Goal: Information Seeking & Learning: Find specific page/section

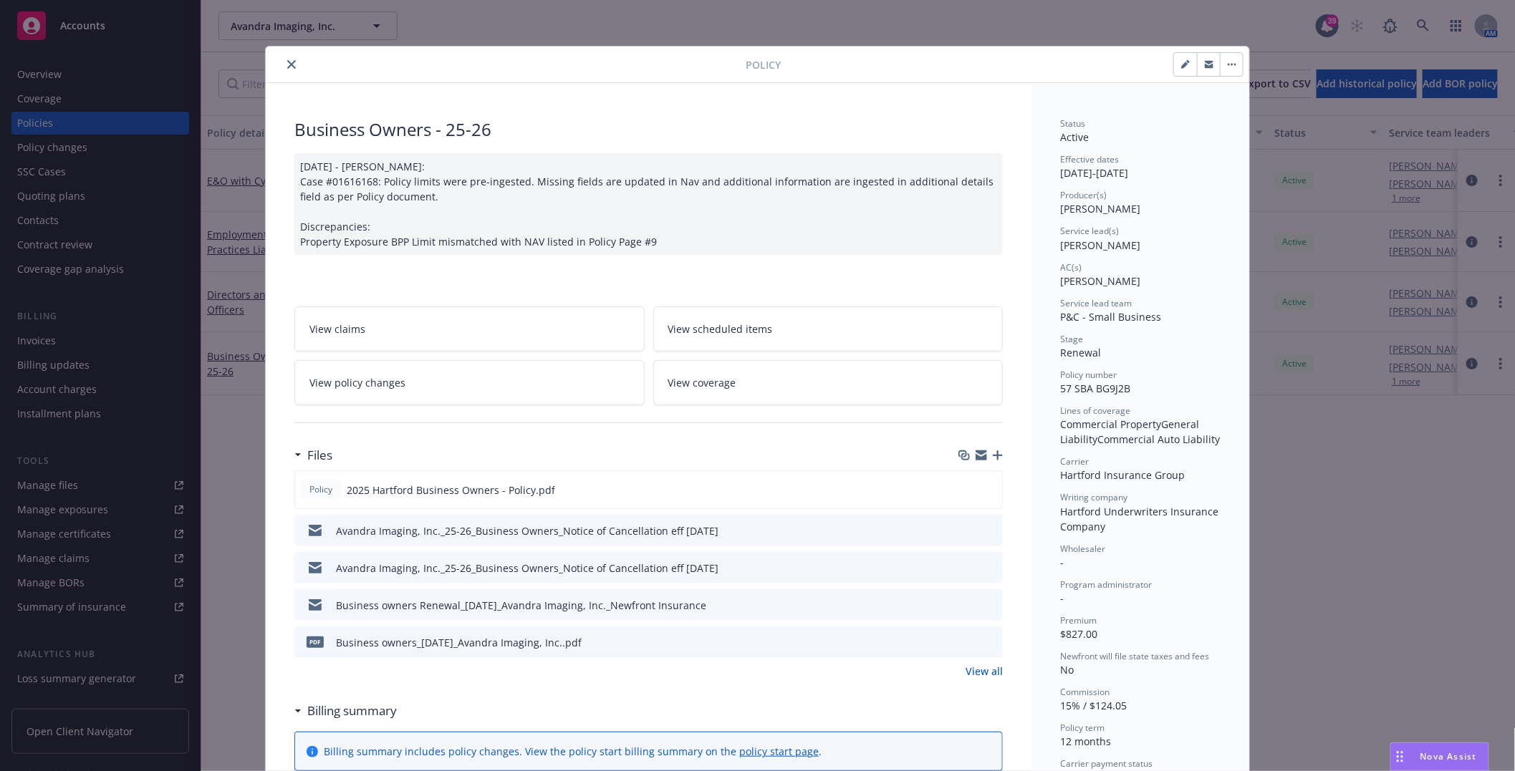
scroll to position [161, 0]
click at [287, 65] on icon "close" at bounding box center [291, 64] width 9 height 9
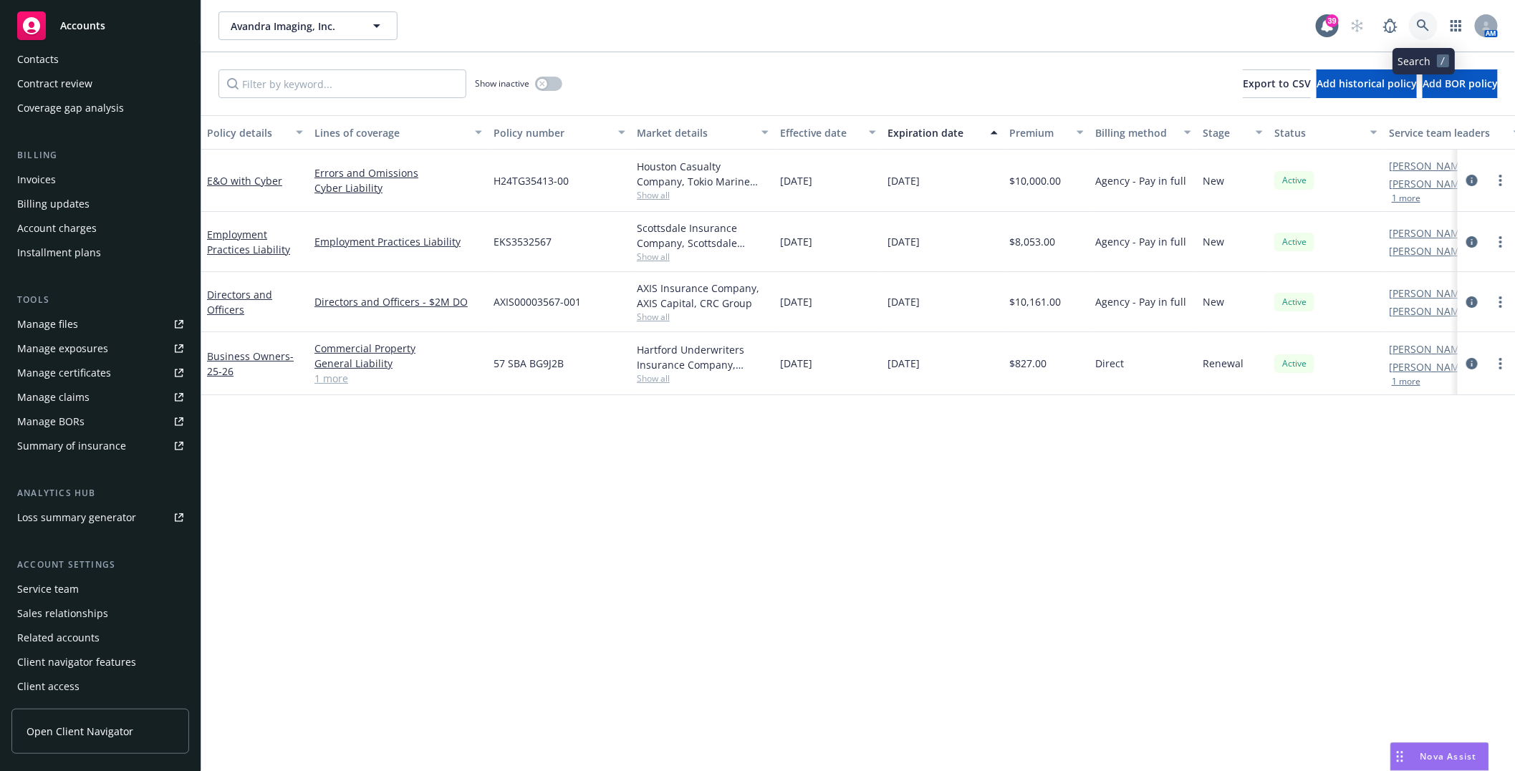
click at [1421, 21] on icon at bounding box center [1423, 25] width 13 height 13
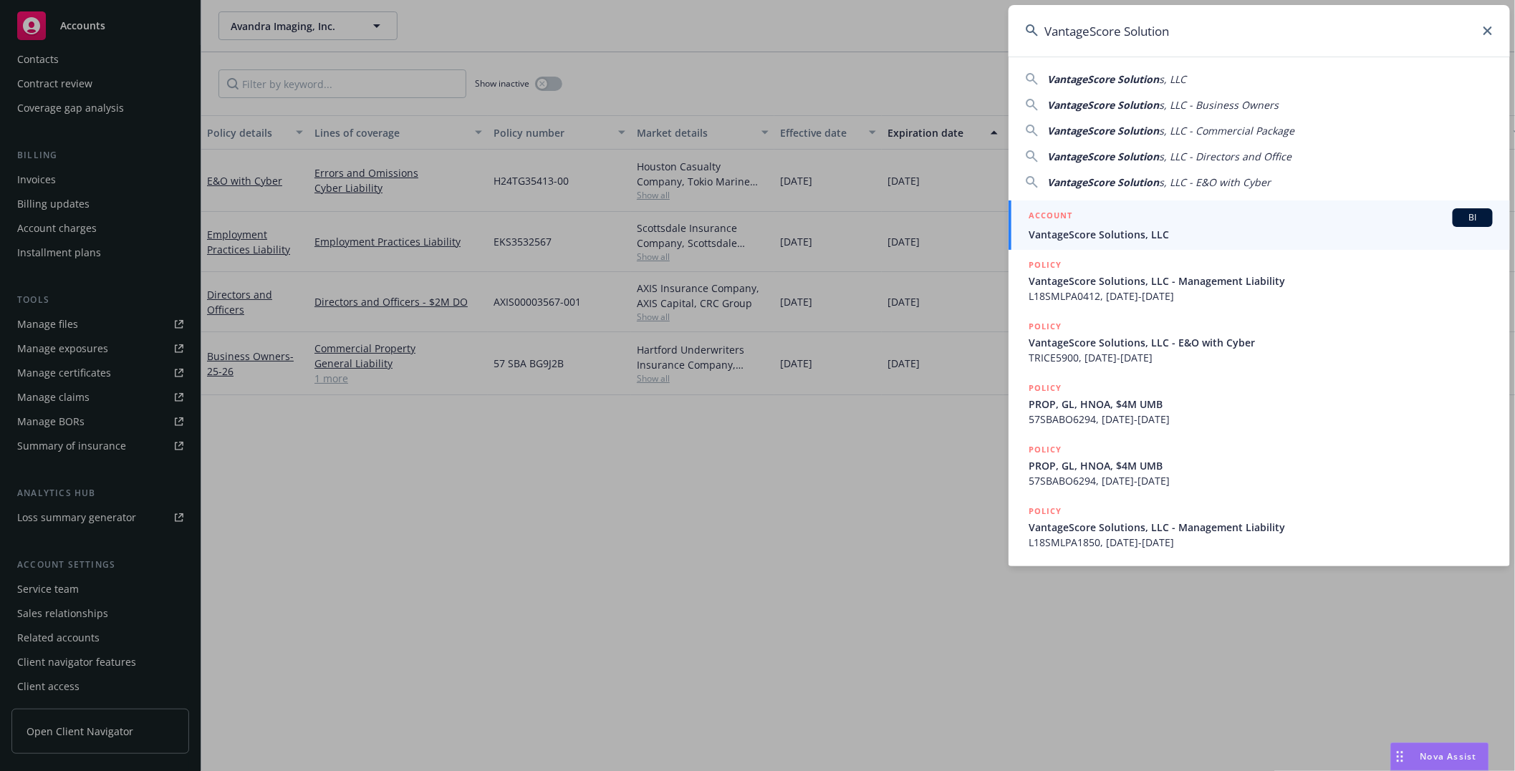
type input "VantageScore Solution"
click at [1129, 237] on span "VantageScore Solutions, LLC" at bounding box center [1260, 234] width 464 height 15
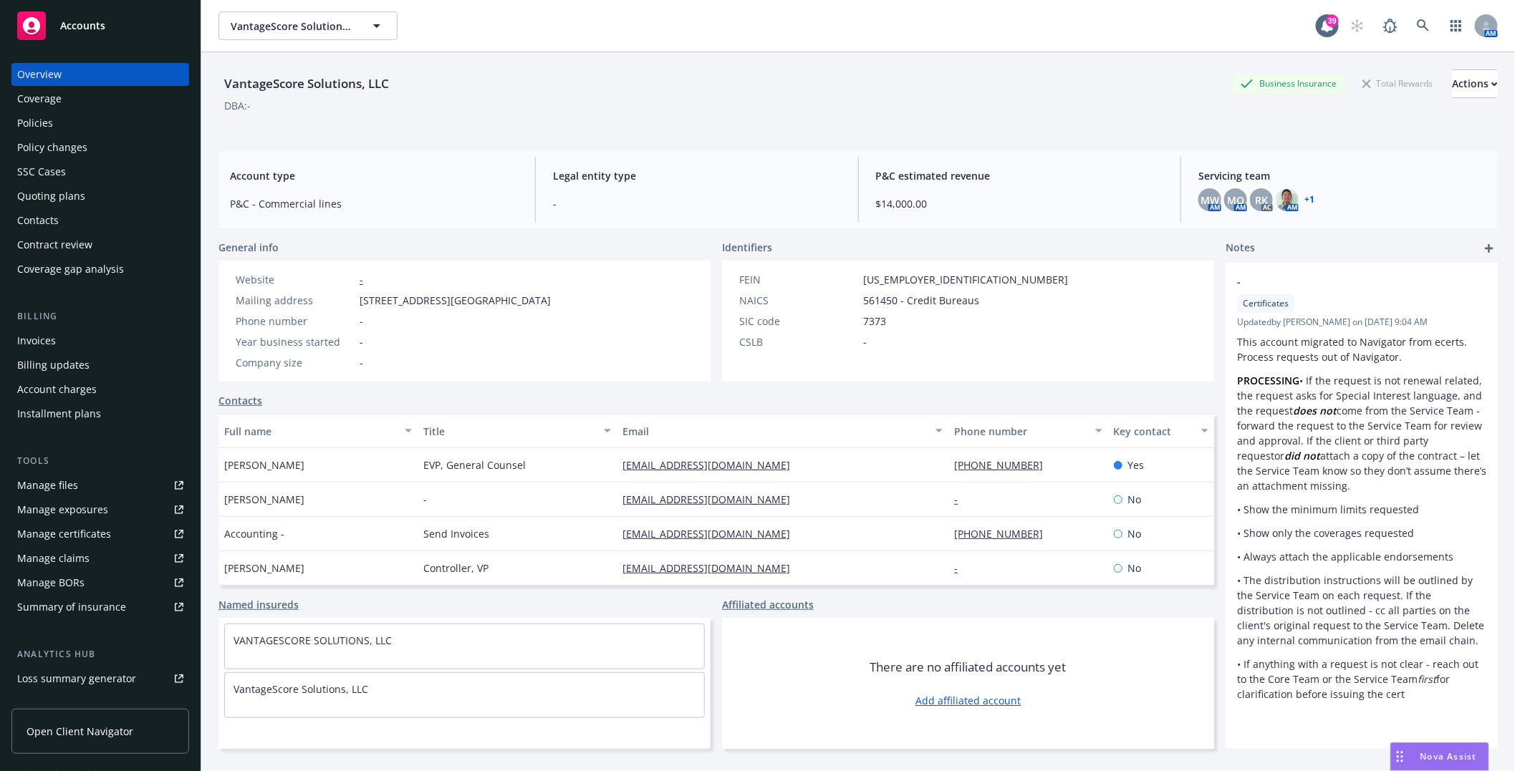
click at [44, 125] on div "Policies" at bounding box center [35, 123] width 36 height 23
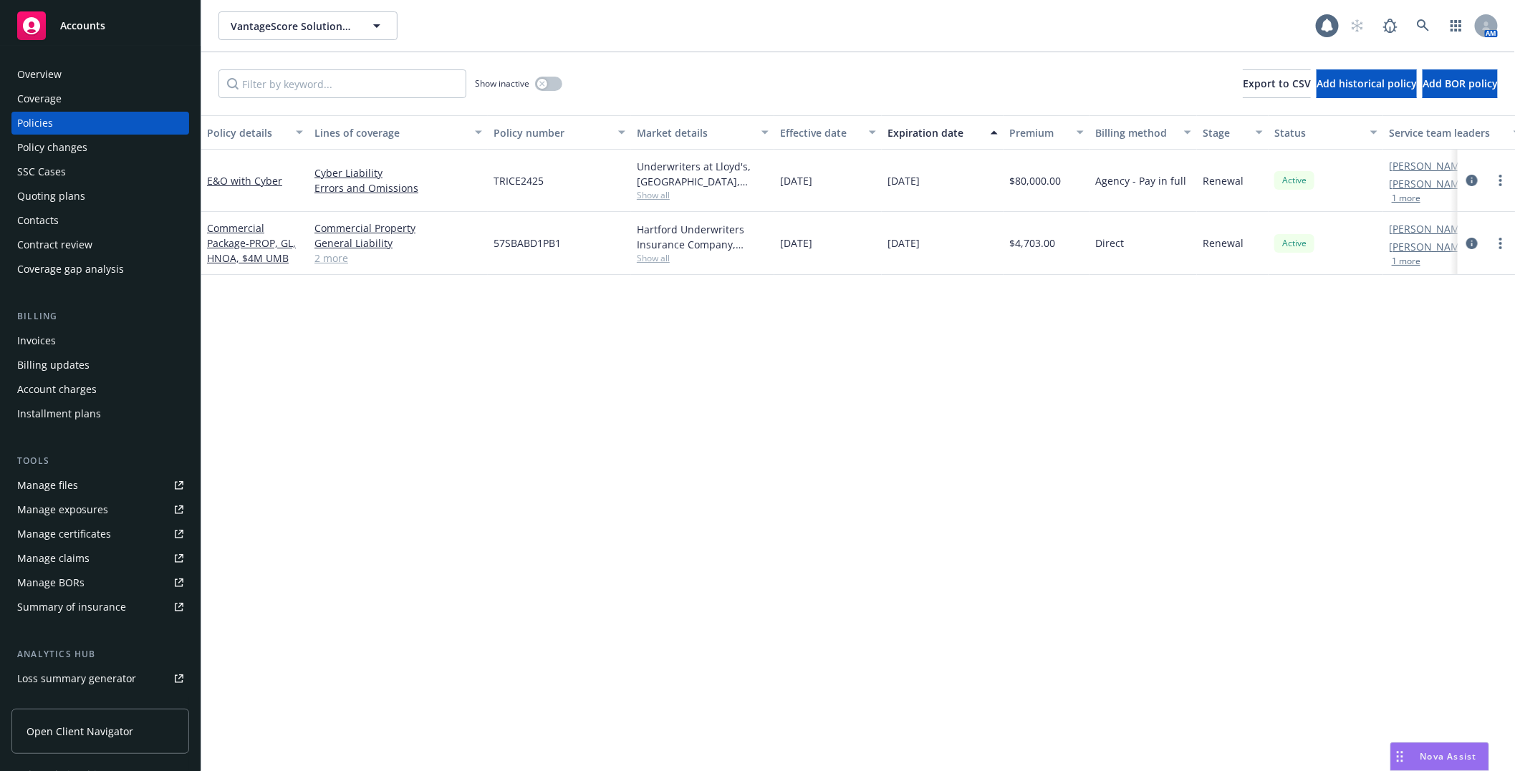
scroll to position [161, 0]
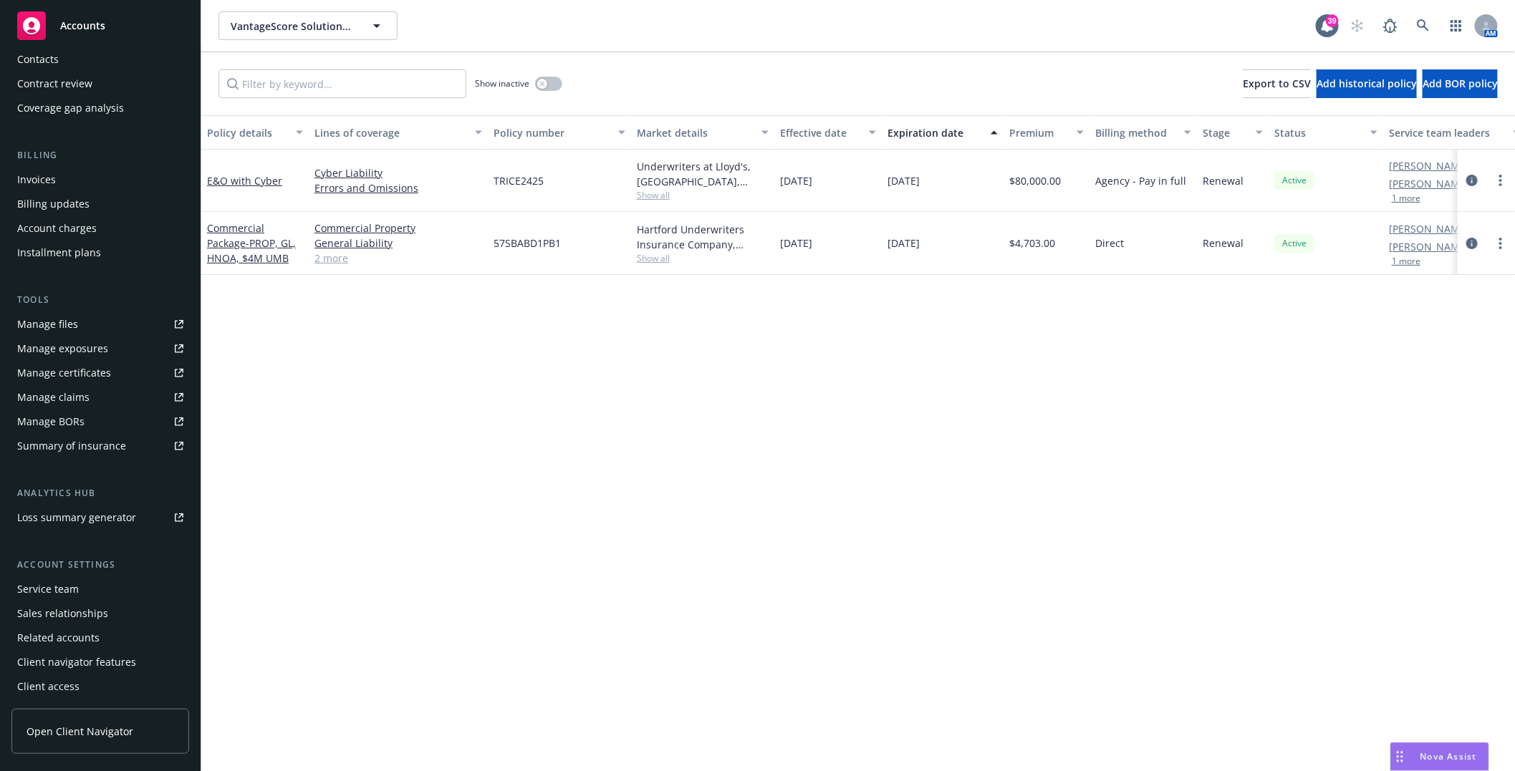
click at [45, 588] on div "Service team" at bounding box center [48, 589] width 62 height 23
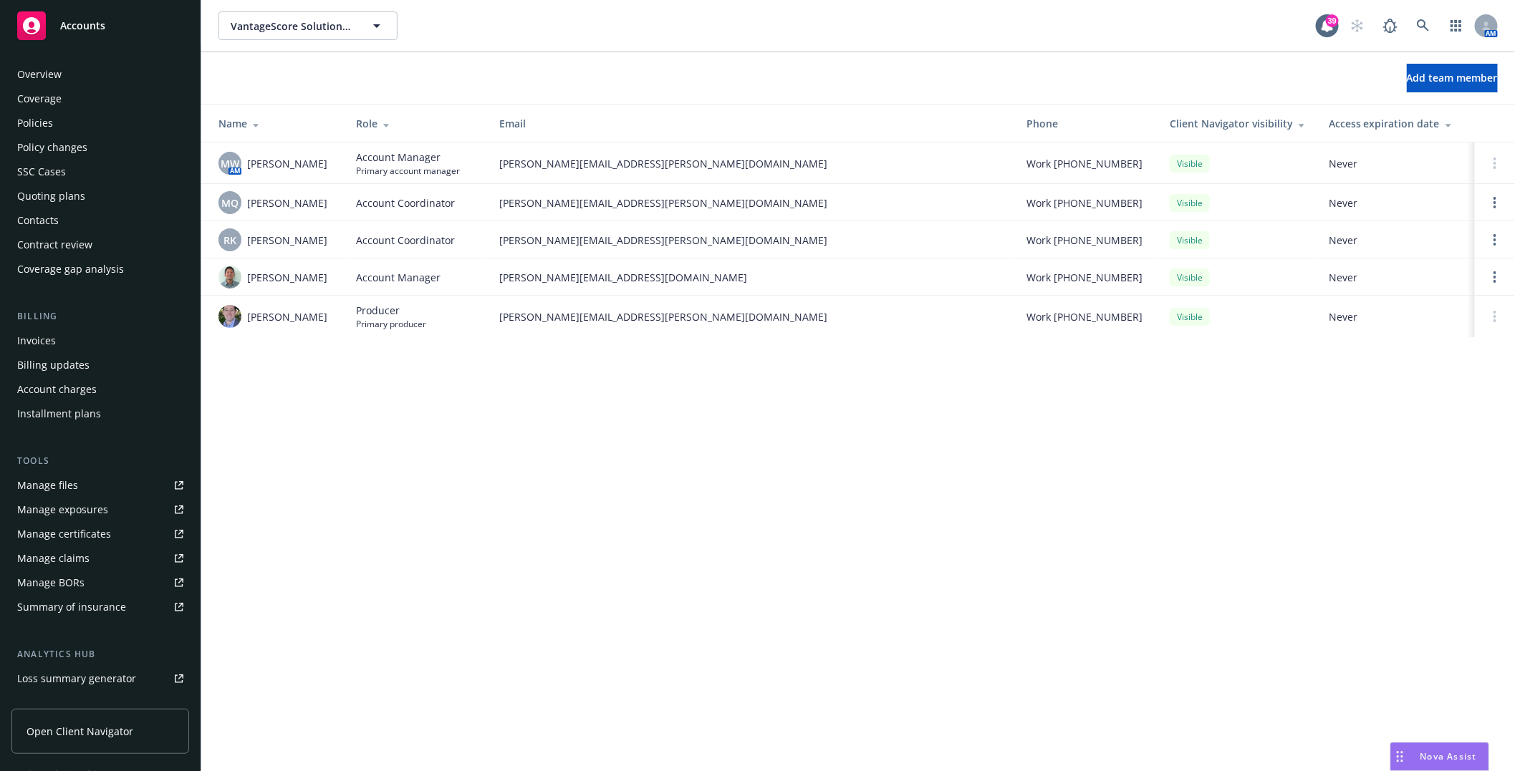
click at [43, 117] on div "Policies" at bounding box center [35, 123] width 36 height 23
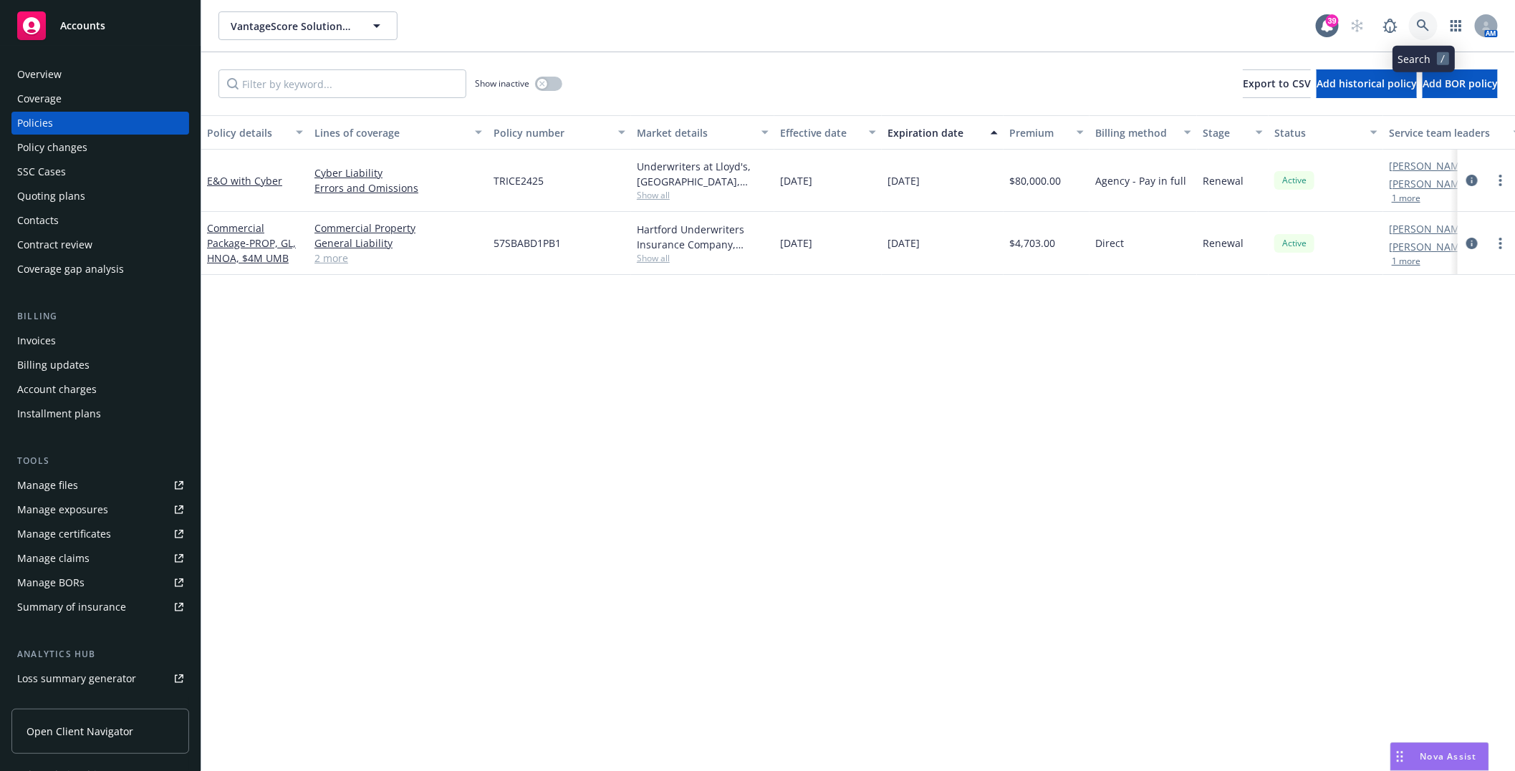
click at [1417, 25] on icon at bounding box center [1423, 25] width 13 height 13
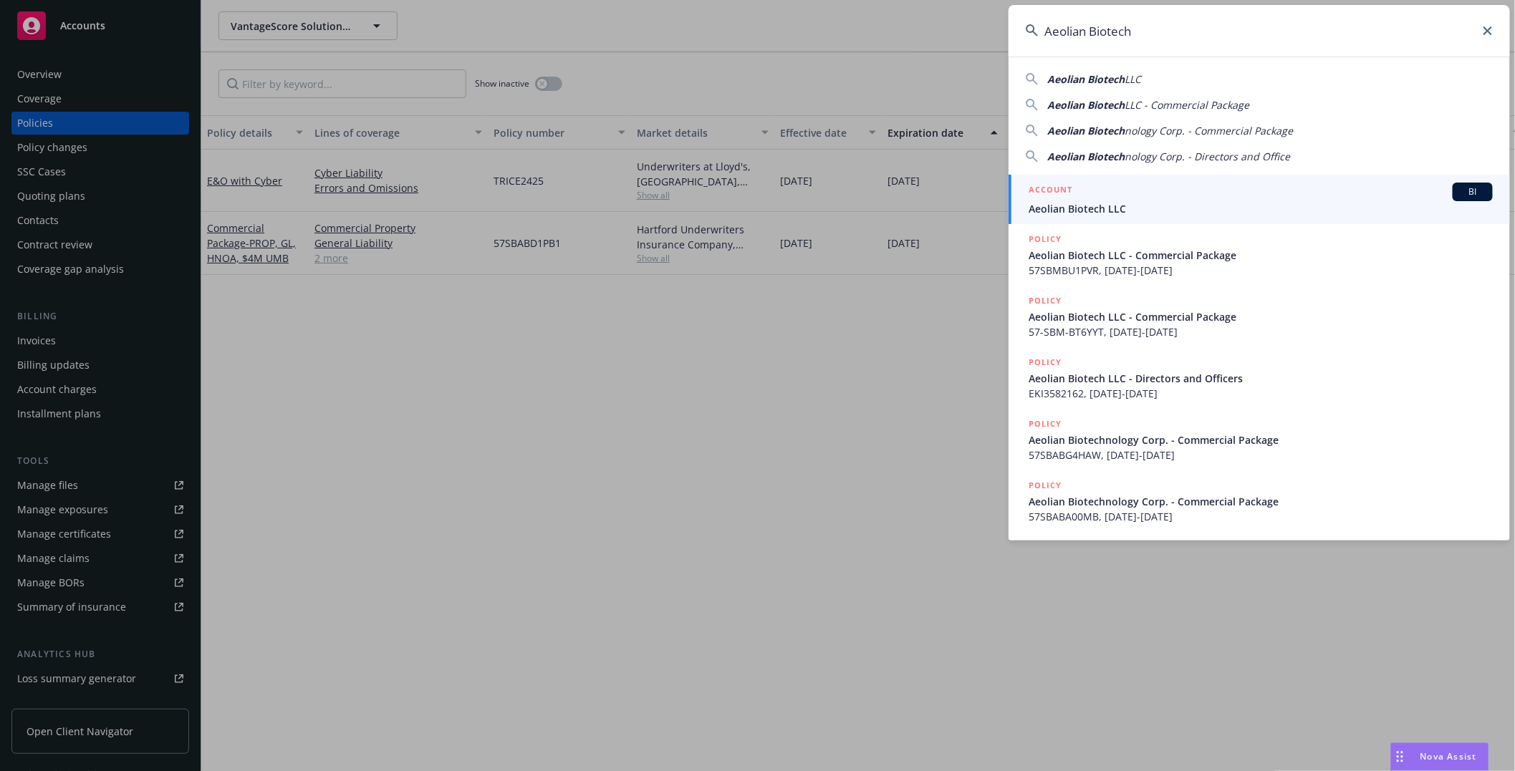
type input "Aeolian Biotech"
click at [1063, 206] on span "Aeolian Biotech LLC" at bounding box center [1260, 208] width 464 height 15
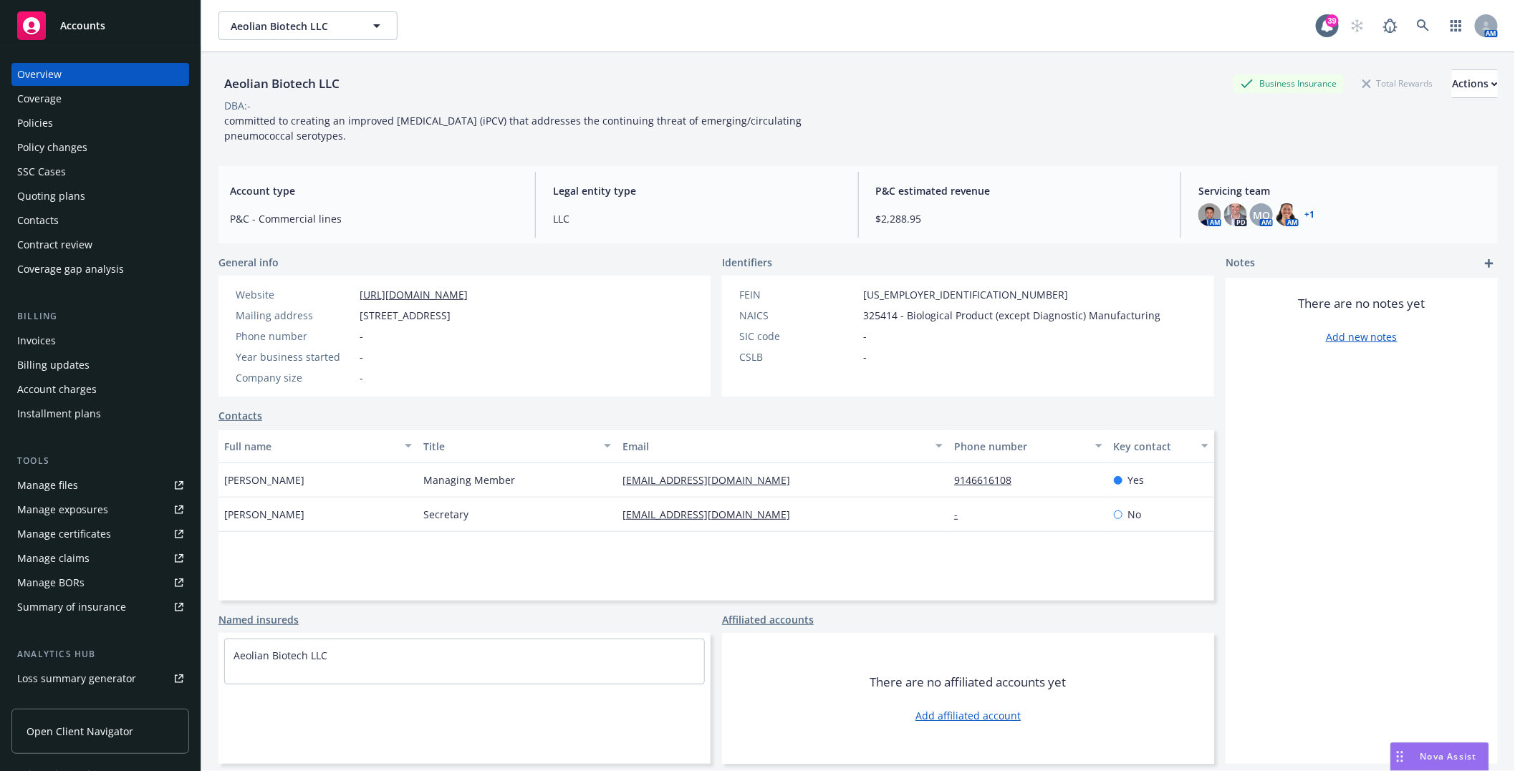
click at [55, 132] on div "Policies" at bounding box center [100, 123] width 166 height 23
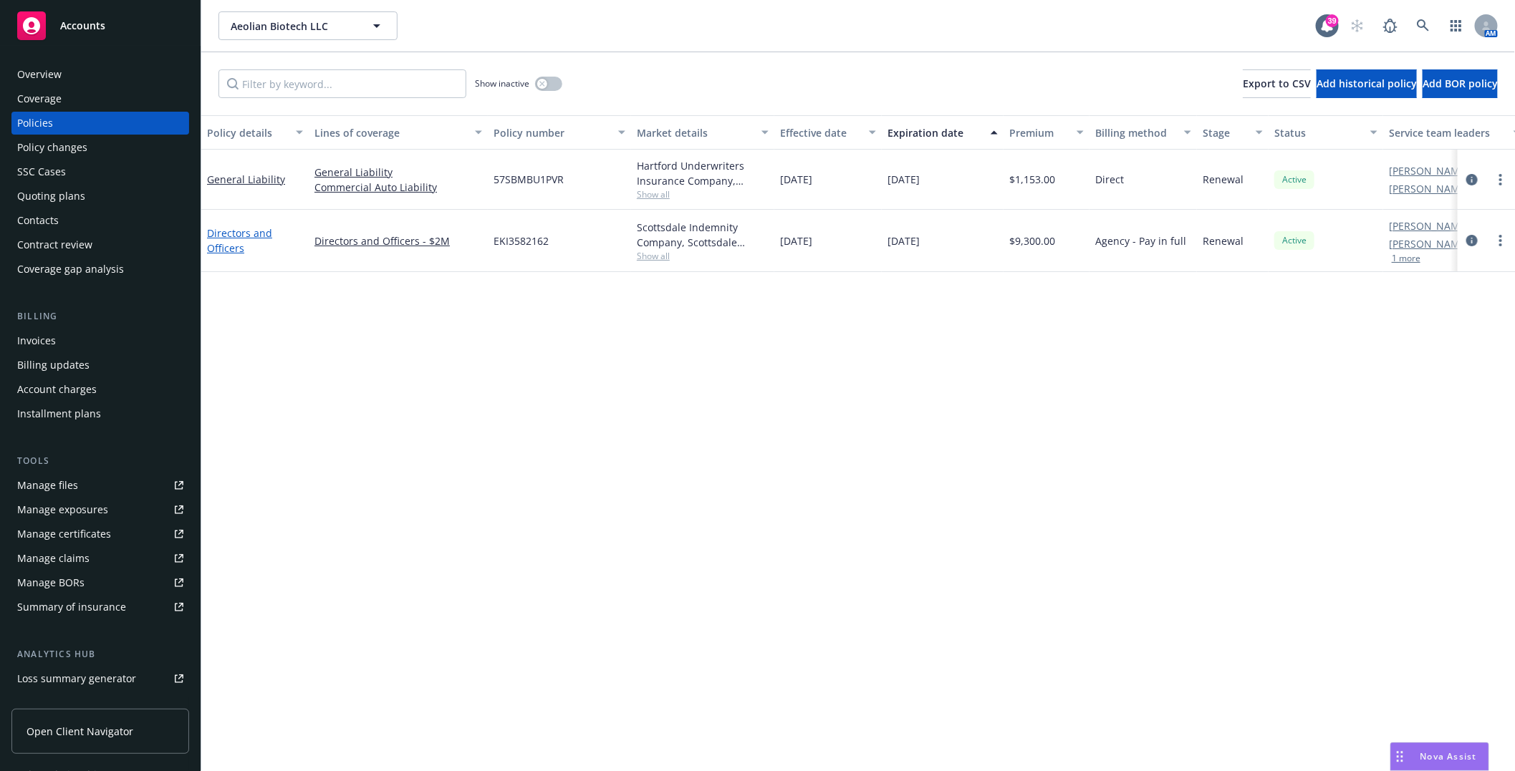
click at [223, 237] on link "Directors and Officers" at bounding box center [239, 240] width 65 height 29
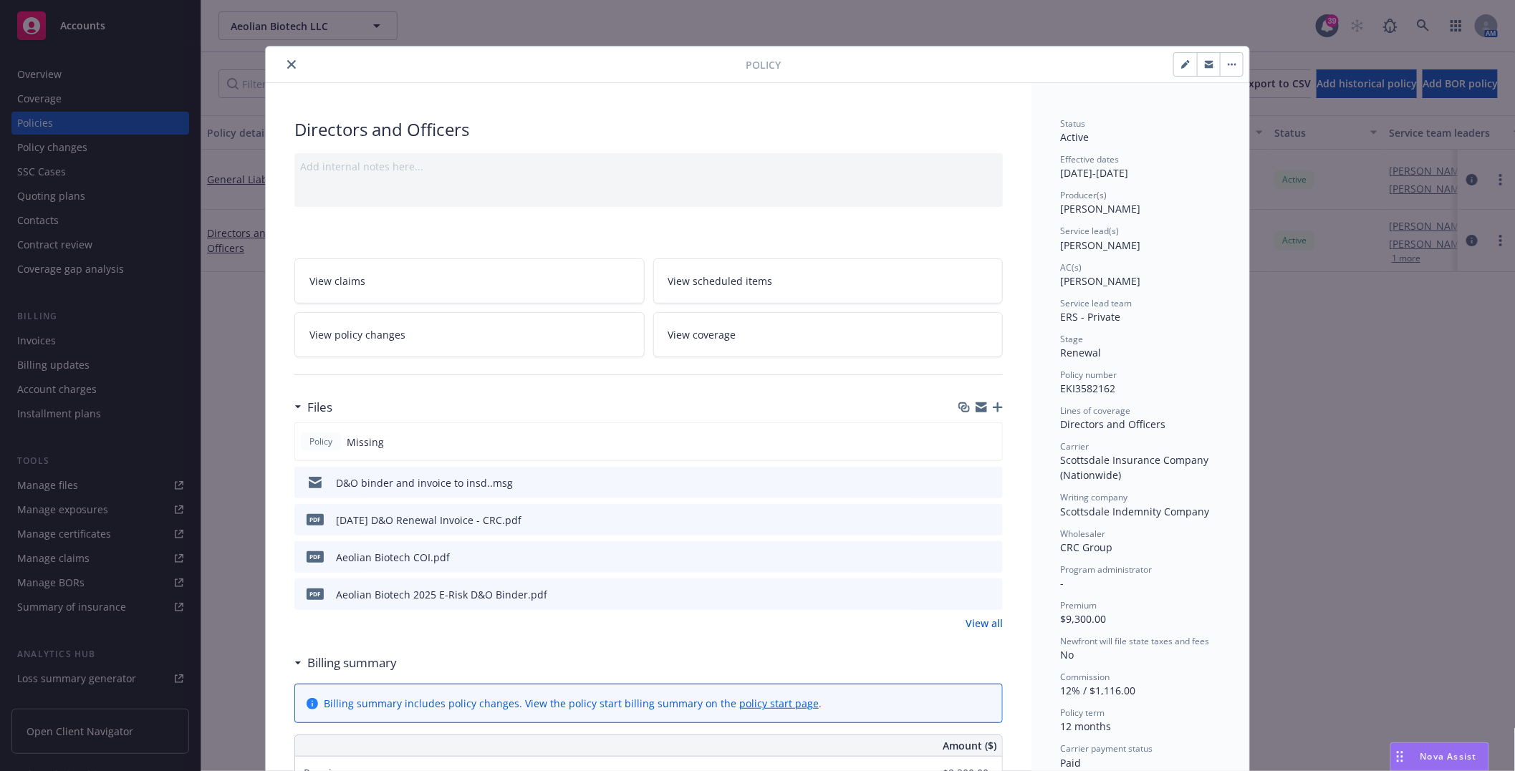
click at [287, 65] on icon "close" at bounding box center [291, 64] width 9 height 9
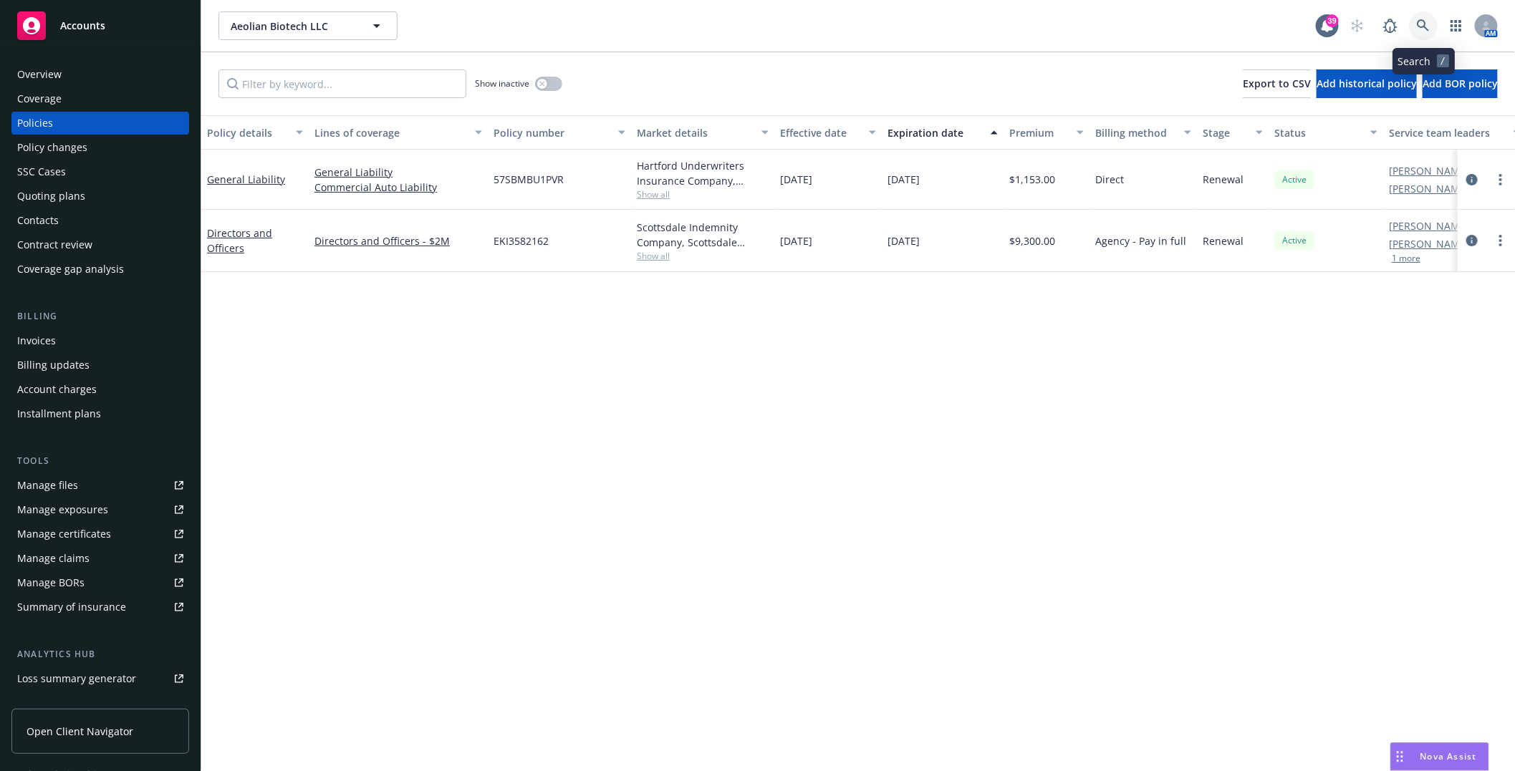
click at [1430, 20] on link at bounding box center [1423, 25] width 29 height 29
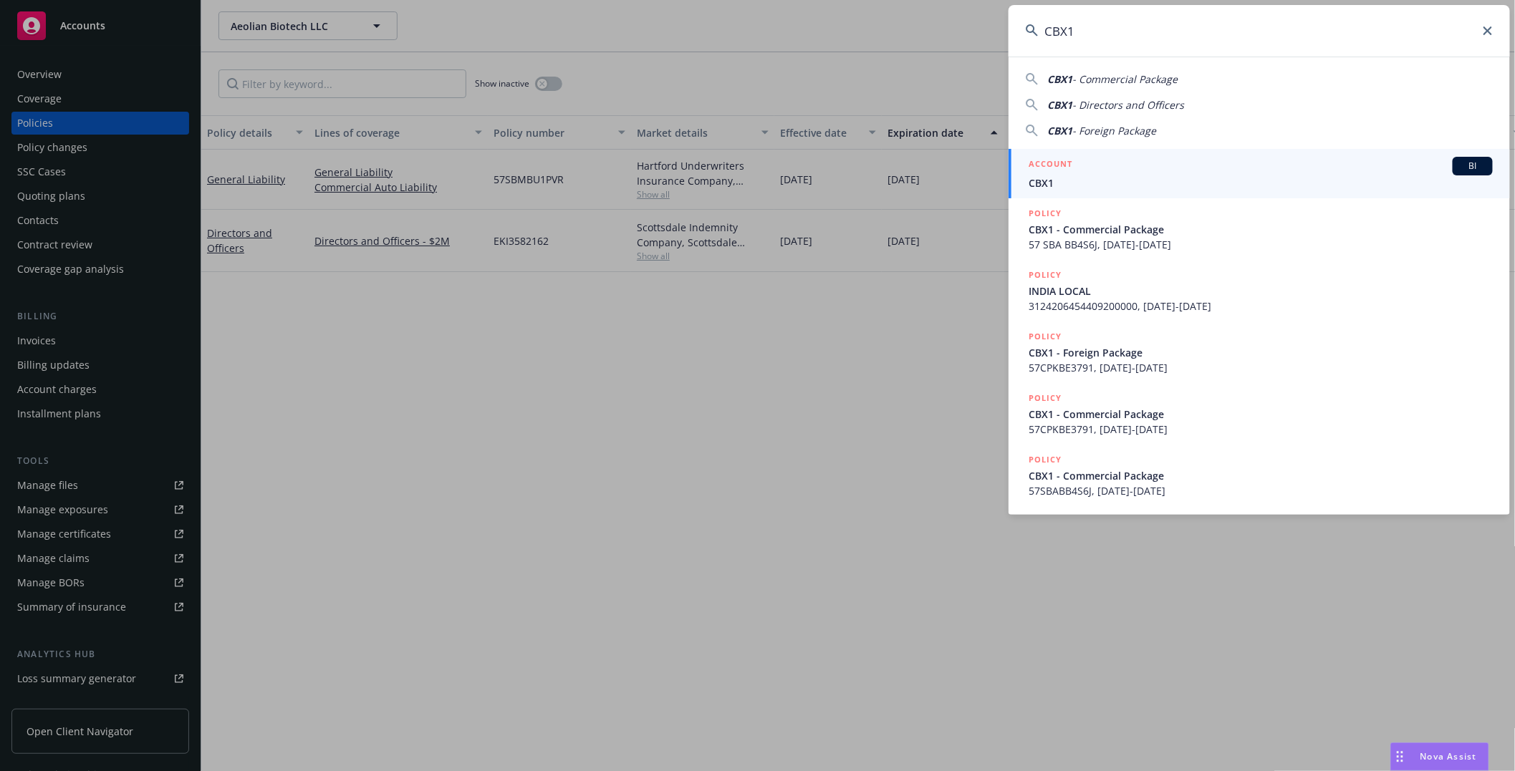
type input "CBX1"
click at [1106, 163] on div "ACCOUNT BI" at bounding box center [1260, 166] width 464 height 19
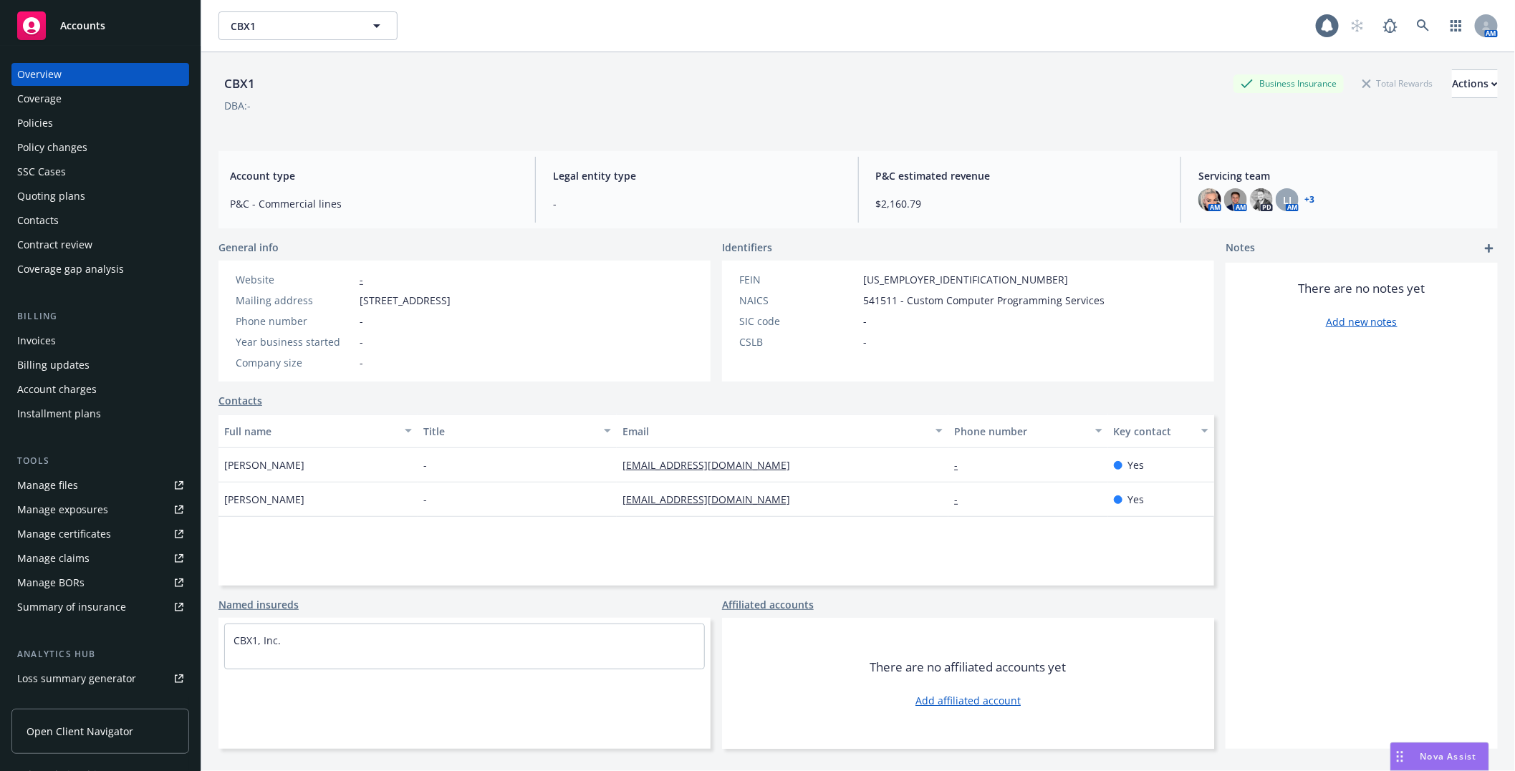
click at [64, 122] on div "Policies" at bounding box center [100, 123] width 166 height 23
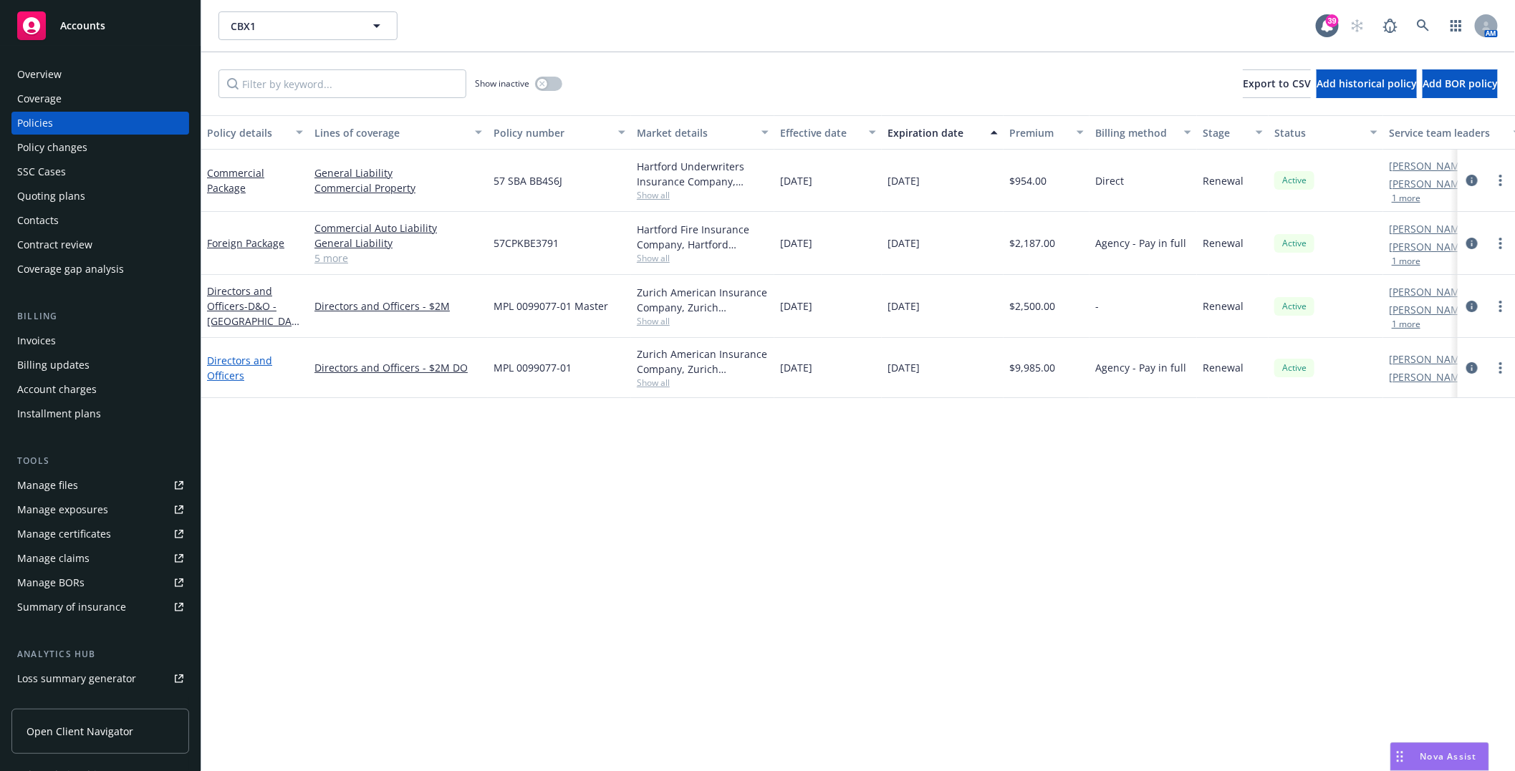
click at [224, 380] on link "Directors and Officers" at bounding box center [239, 368] width 65 height 29
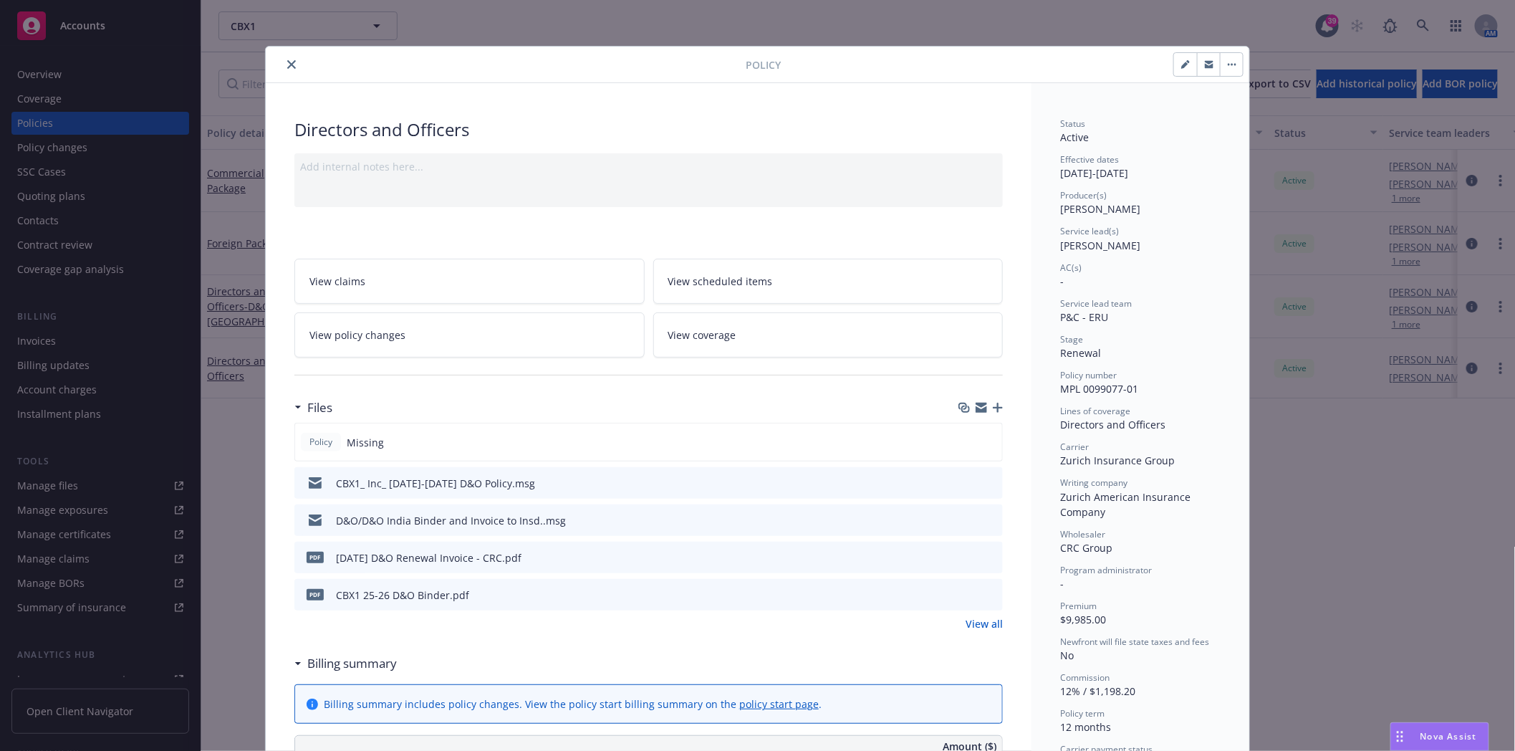
click at [287, 63] on icon "close" at bounding box center [291, 64] width 9 height 9
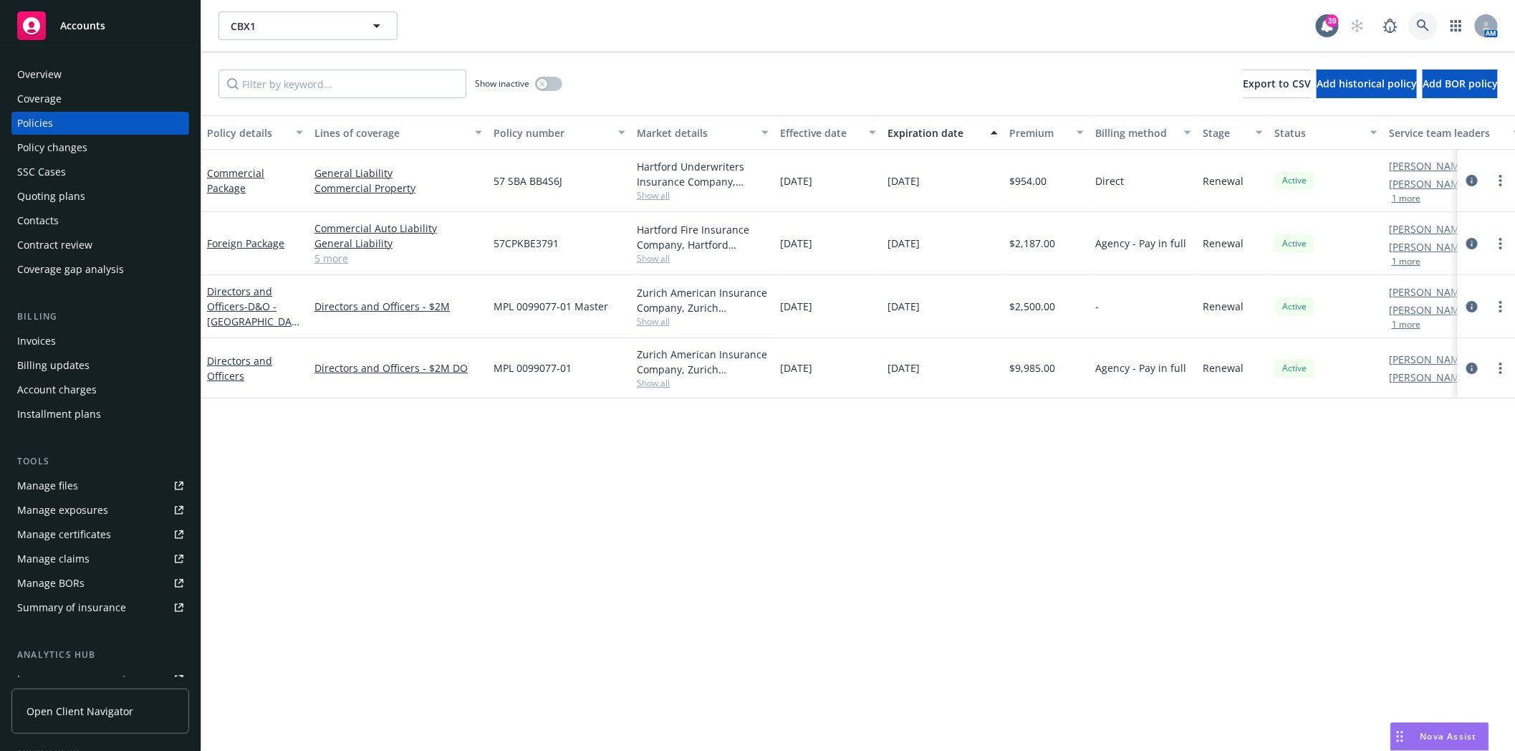
click at [1418, 19] on link at bounding box center [1423, 25] width 29 height 29
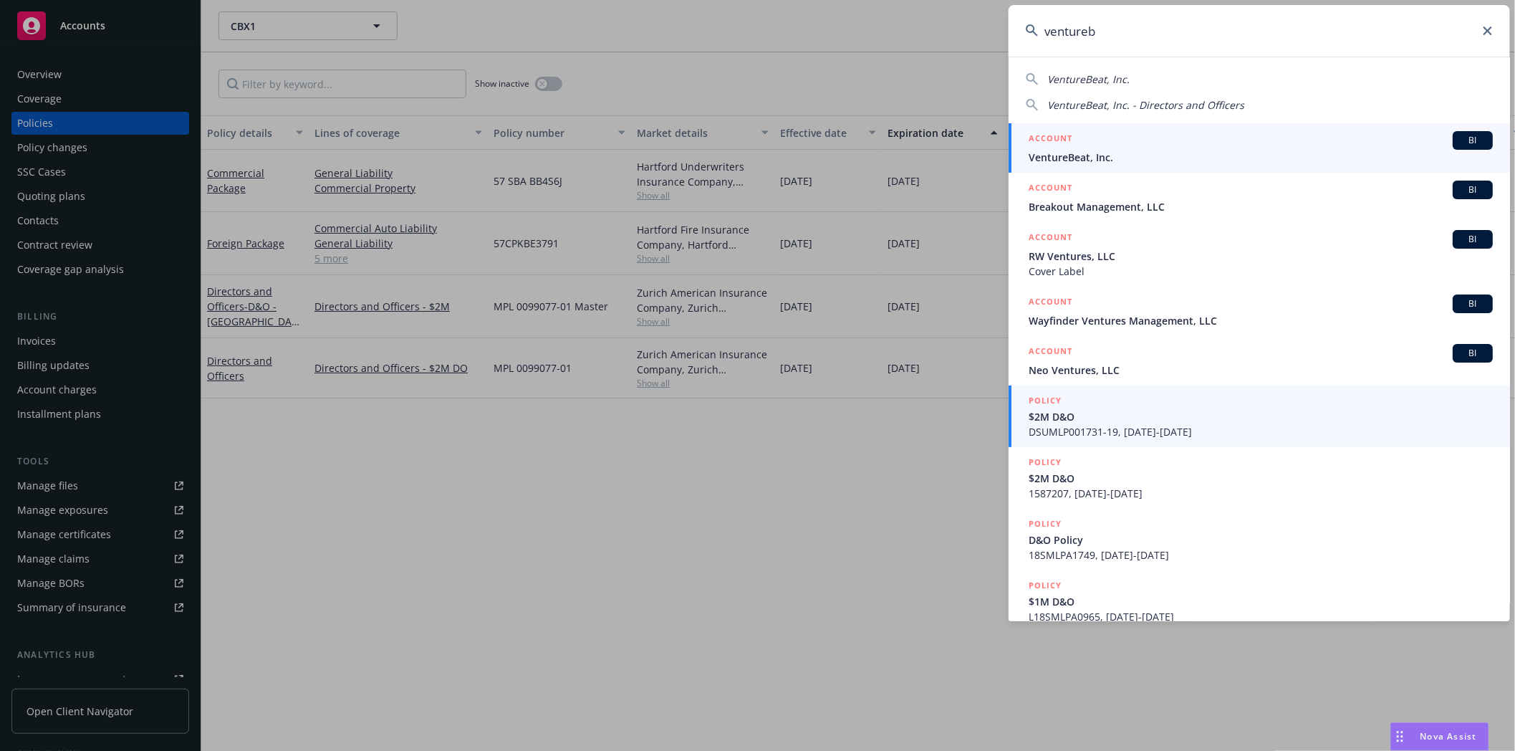
type input "ventureb"
click at [1094, 146] on div "ACCOUNT BI" at bounding box center [1260, 140] width 464 height 19
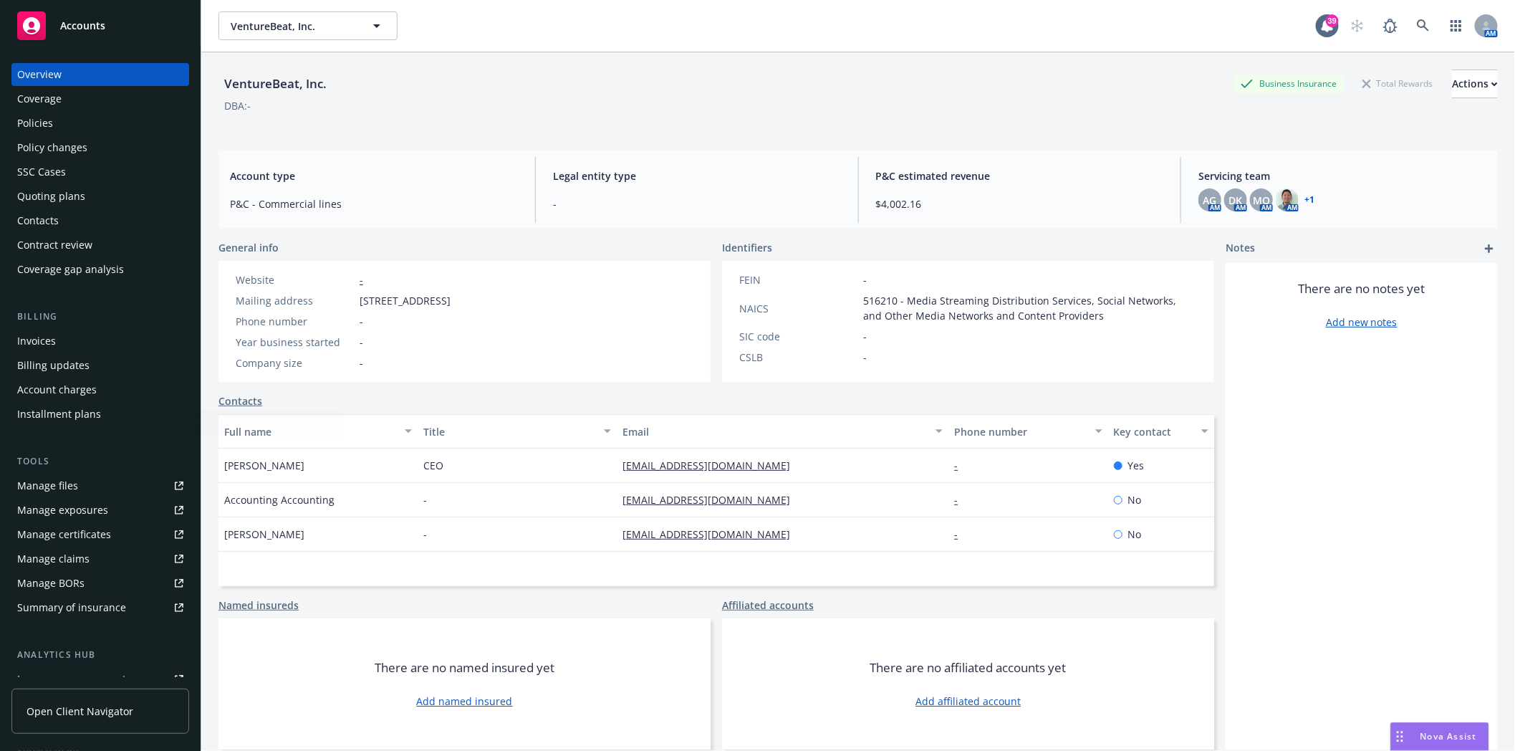
scroll to position [182, 0]
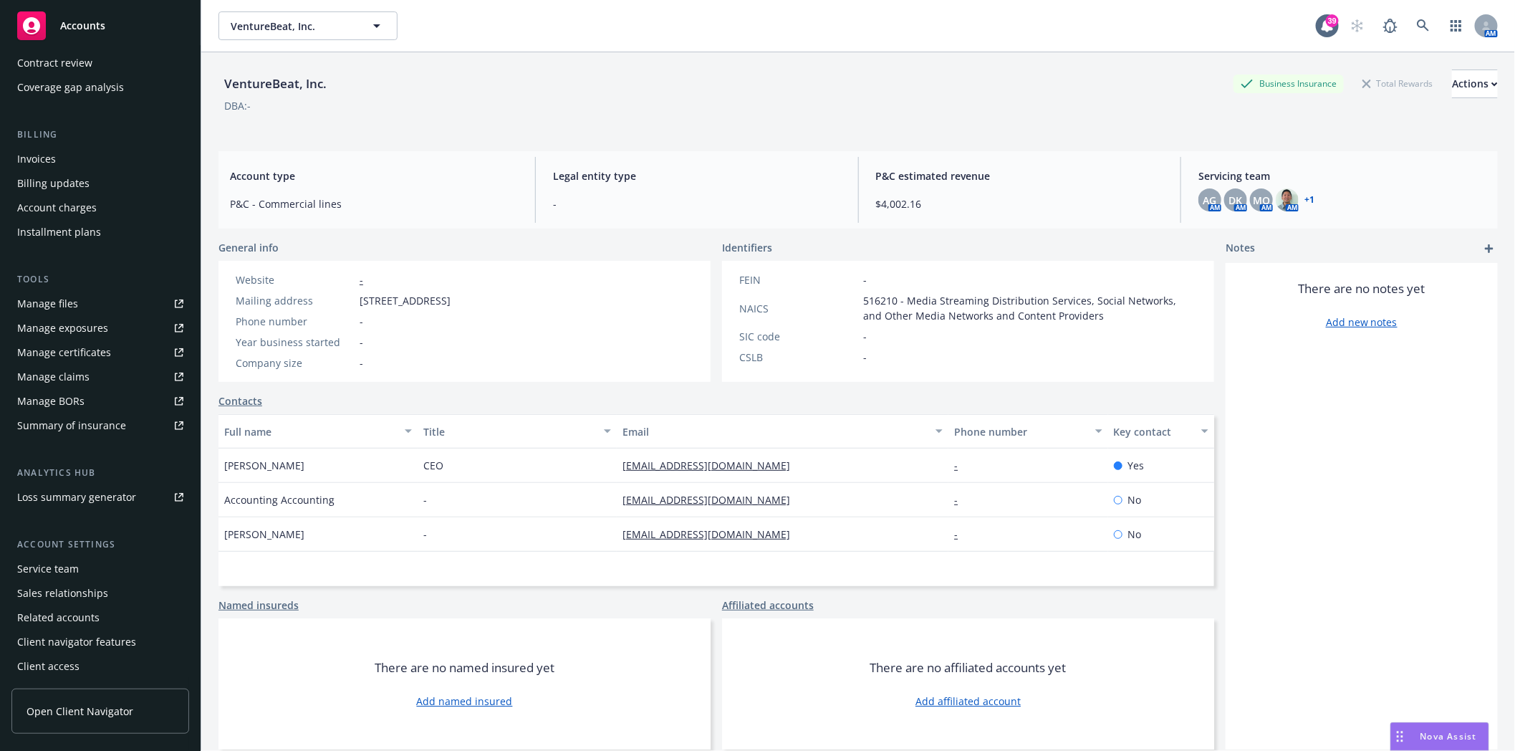
click at [49, 568] on div "Service team" at bounding box center [48, 568] width 62 height 23
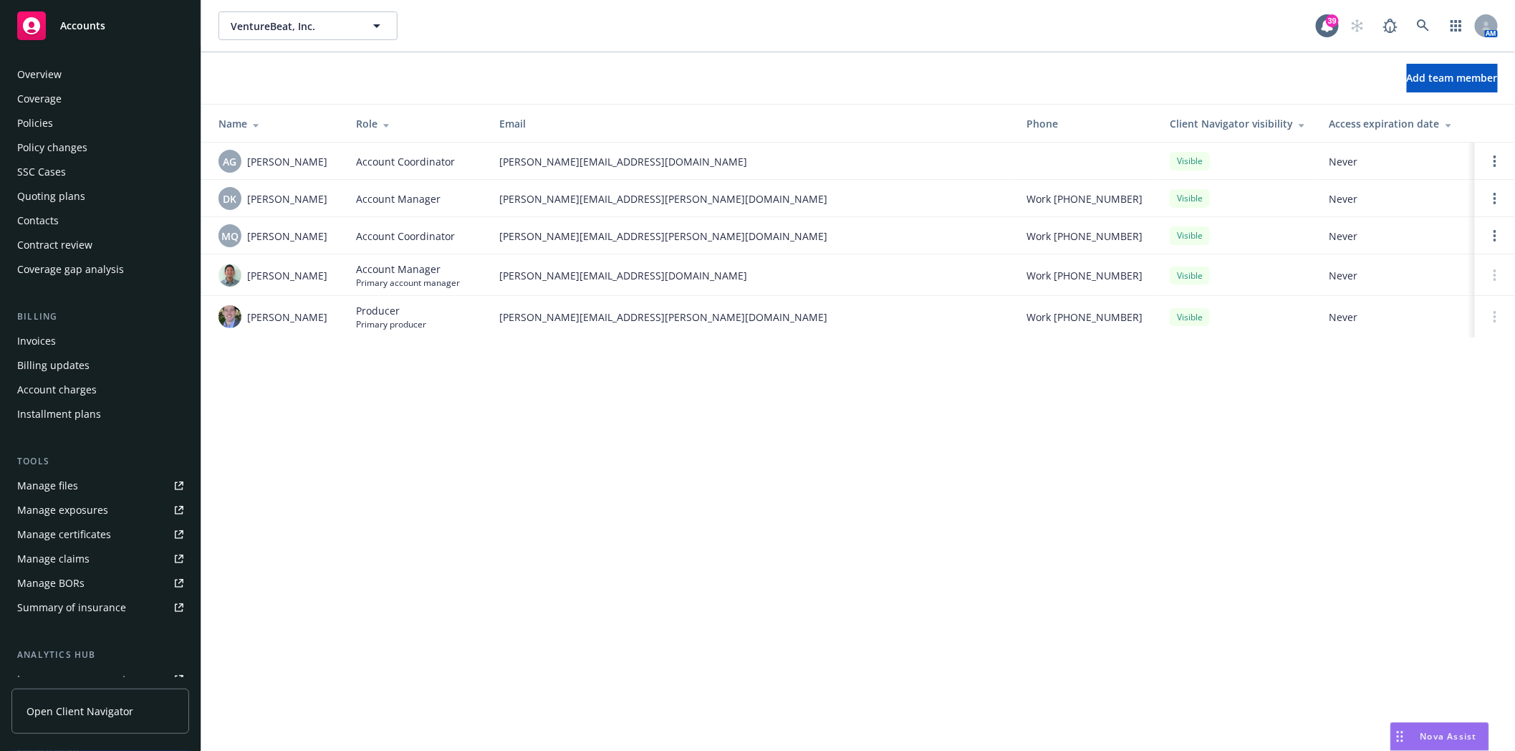
click at [37, 123] on div "Policies" at bounding box center [35, 123] width 36 height 23
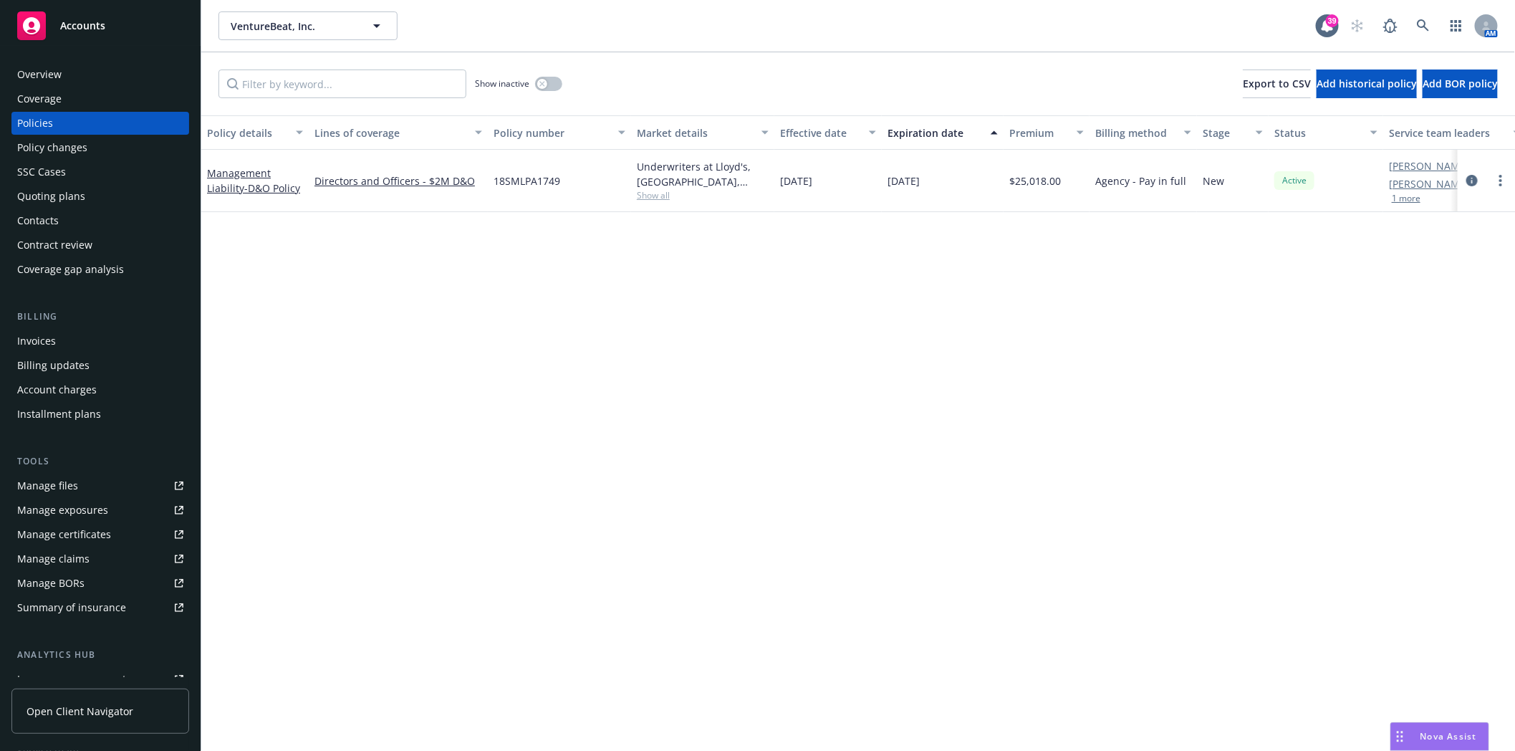
click at [37, 339] on div "Invoices" at bounding box center [36, 340] width 39 height 23
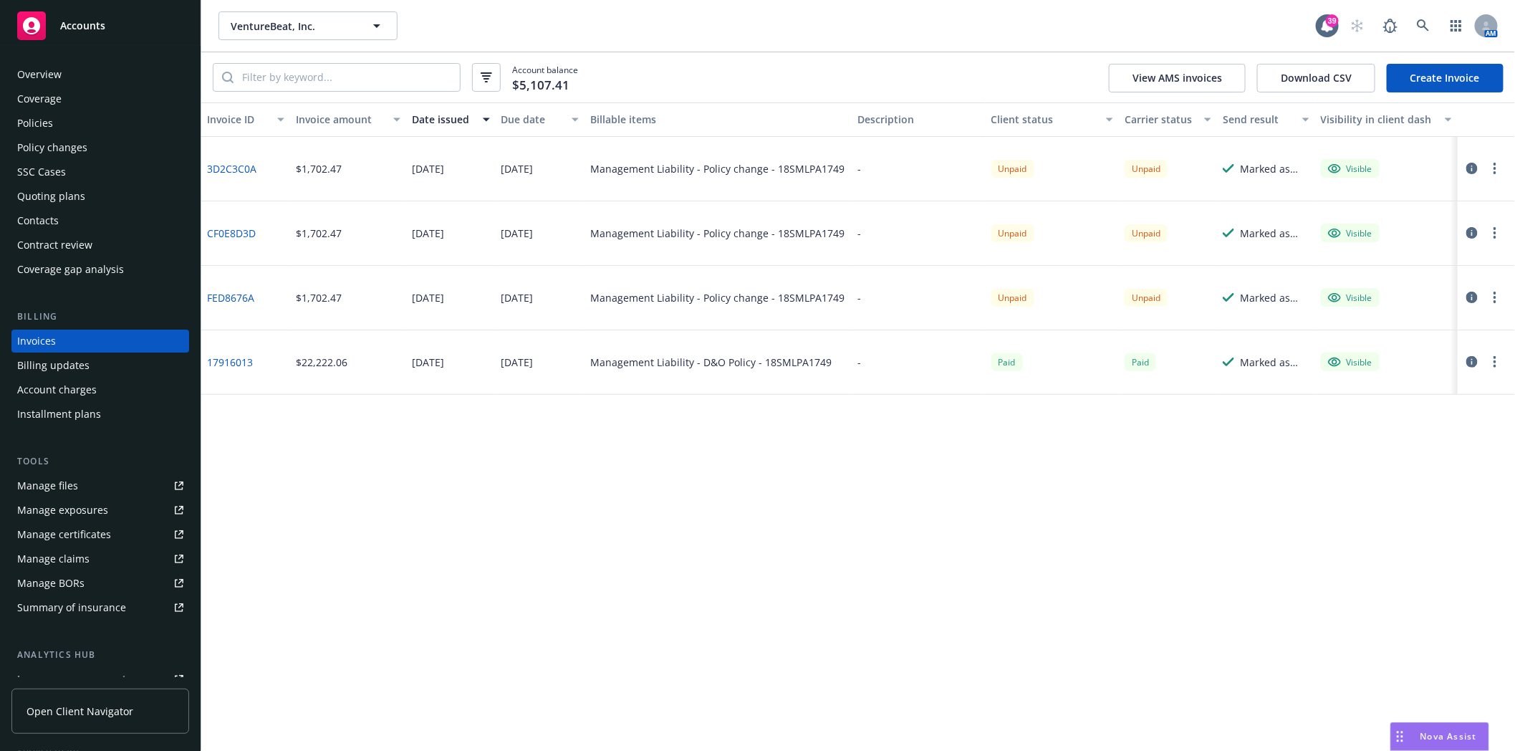
click at [31, 127] on div "Policies" at bounding box center [35, 123] width 36 height 23
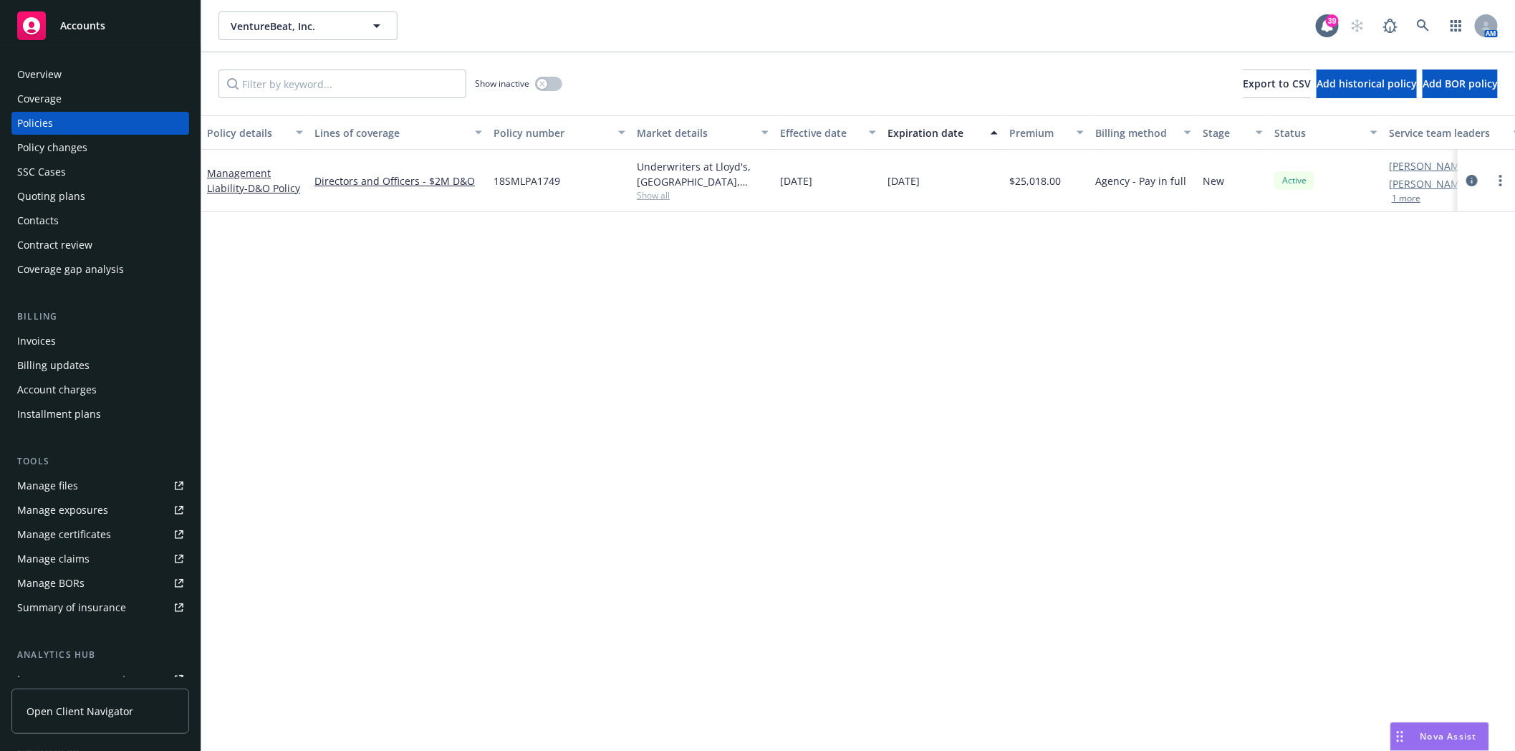
click at [58, 342] on div "Invoices" at bounding box center [100, 340] width 166 height 23
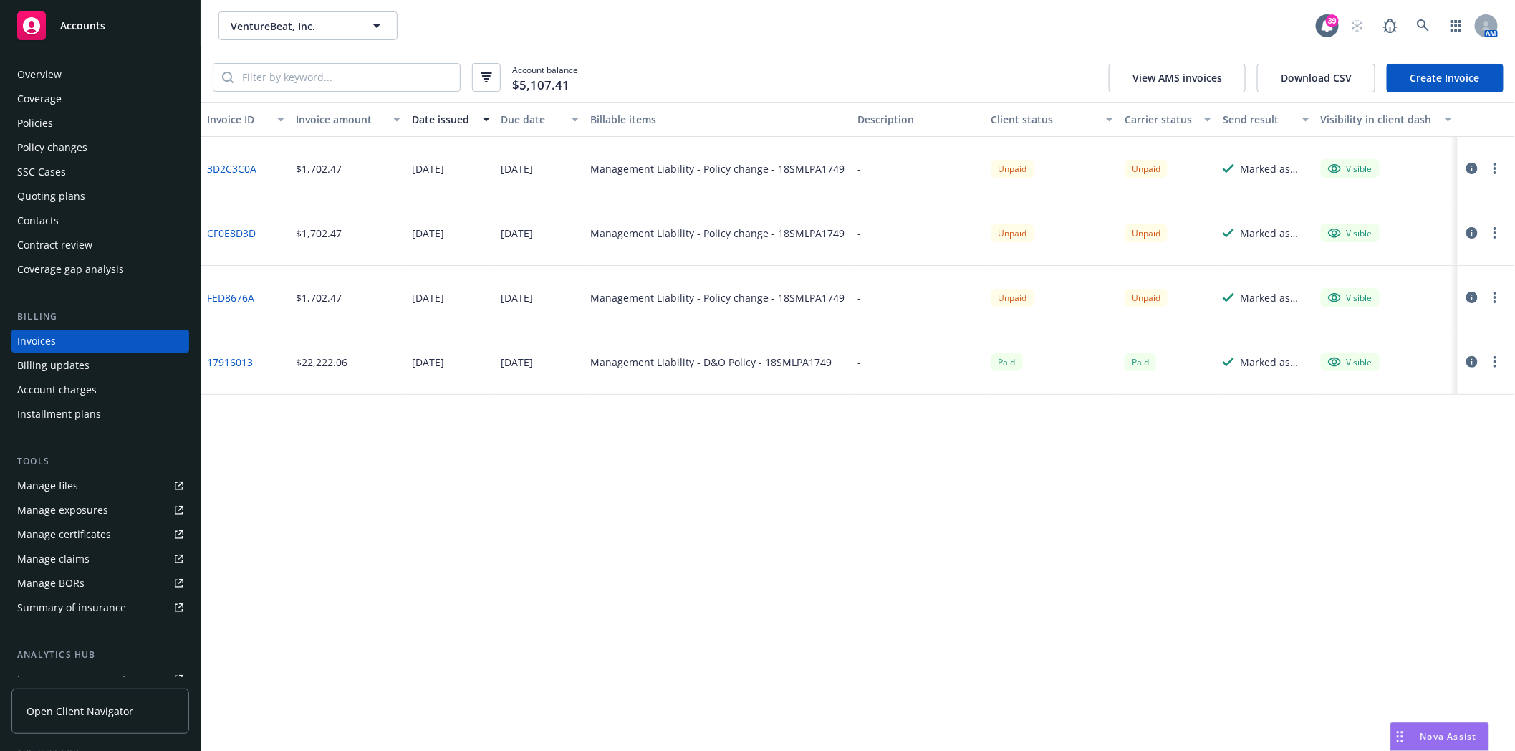
click at [1443, 733] on span "Nova Assist" at bounding box center [1448, 736] width 57 height 12
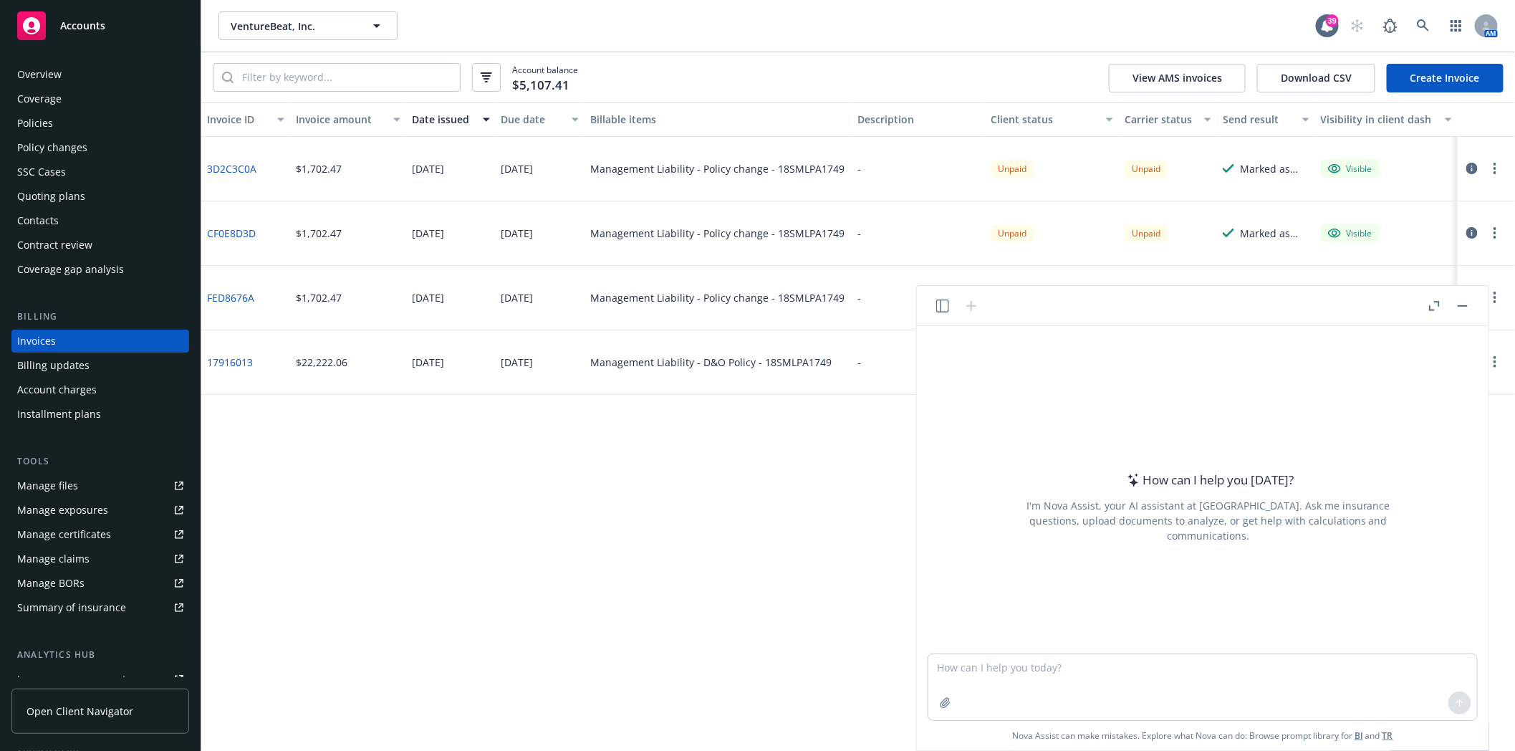
click at [541, 594] on div "Invoice ID Invoice amount Date issued Due date Billable items Description Clien…" at bounding box center [858, 426] width 1314 height 648
click at [1468, 304] on button "button" at bounding box center [1462, 305] width 17 height 17
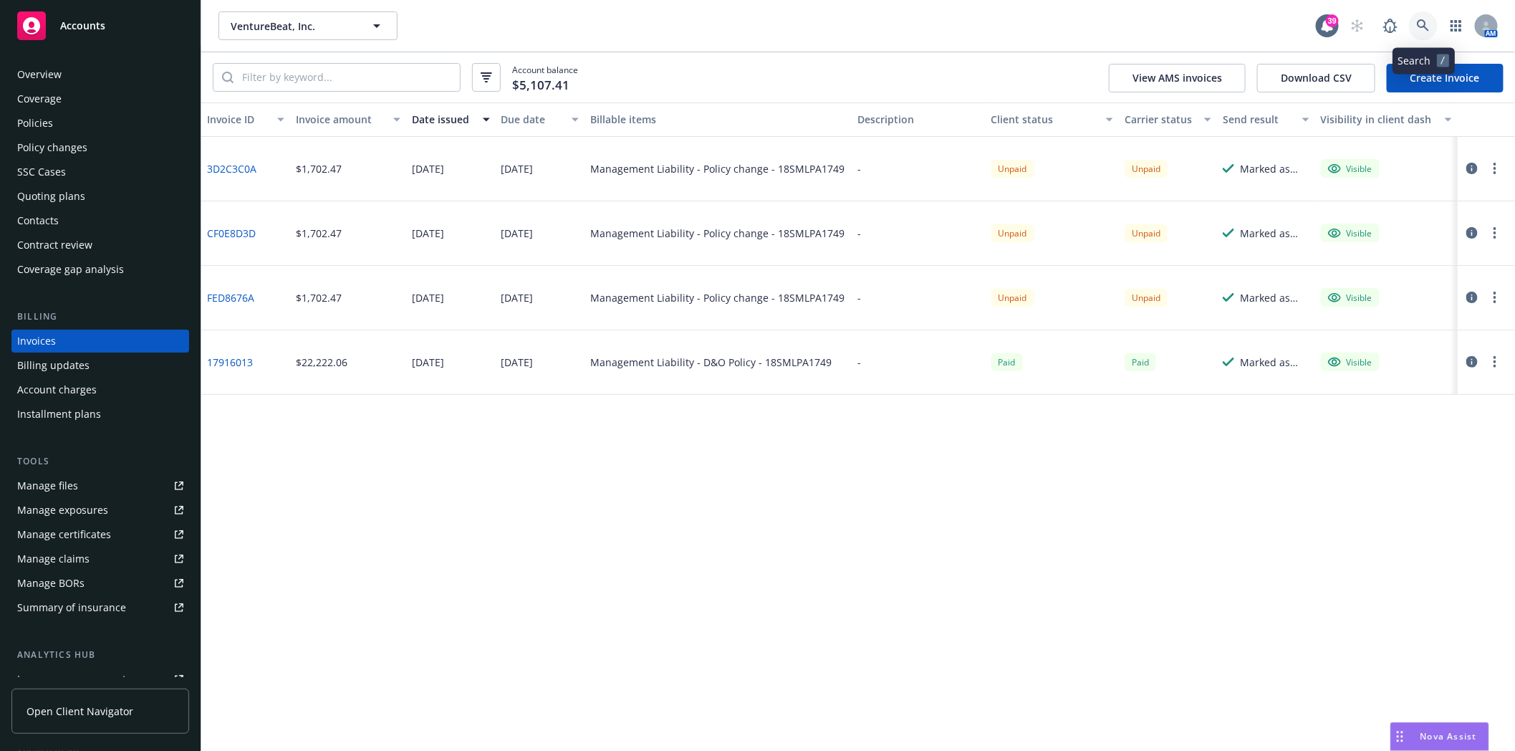
click at [1420, 24] on icon at bounding box center [1423, 25] width 13 height 13
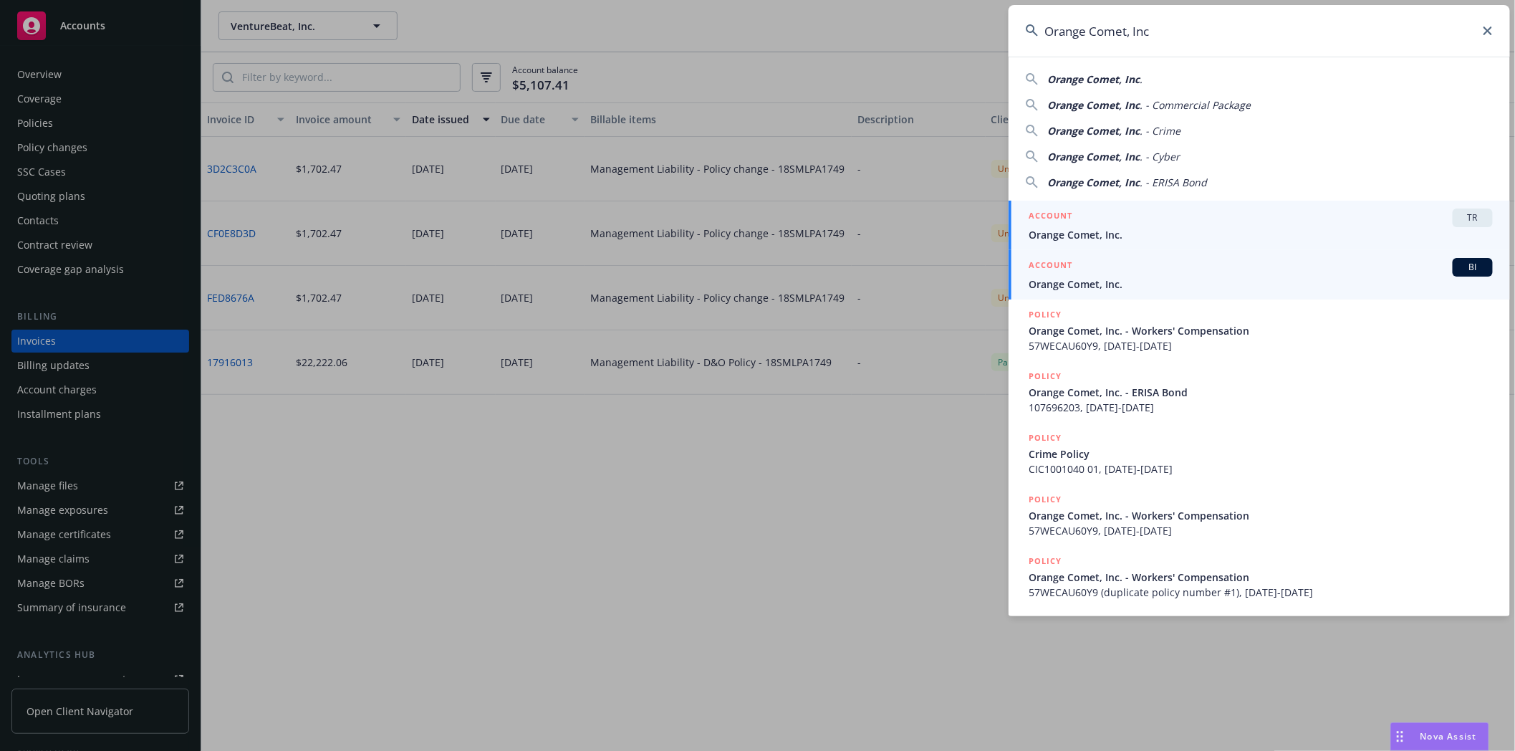
type input "Orange Comet, Inc"
click at [1060, 274] on h5 "ACCOUNT" at bounding box center [1050, 266] width 44 height 17
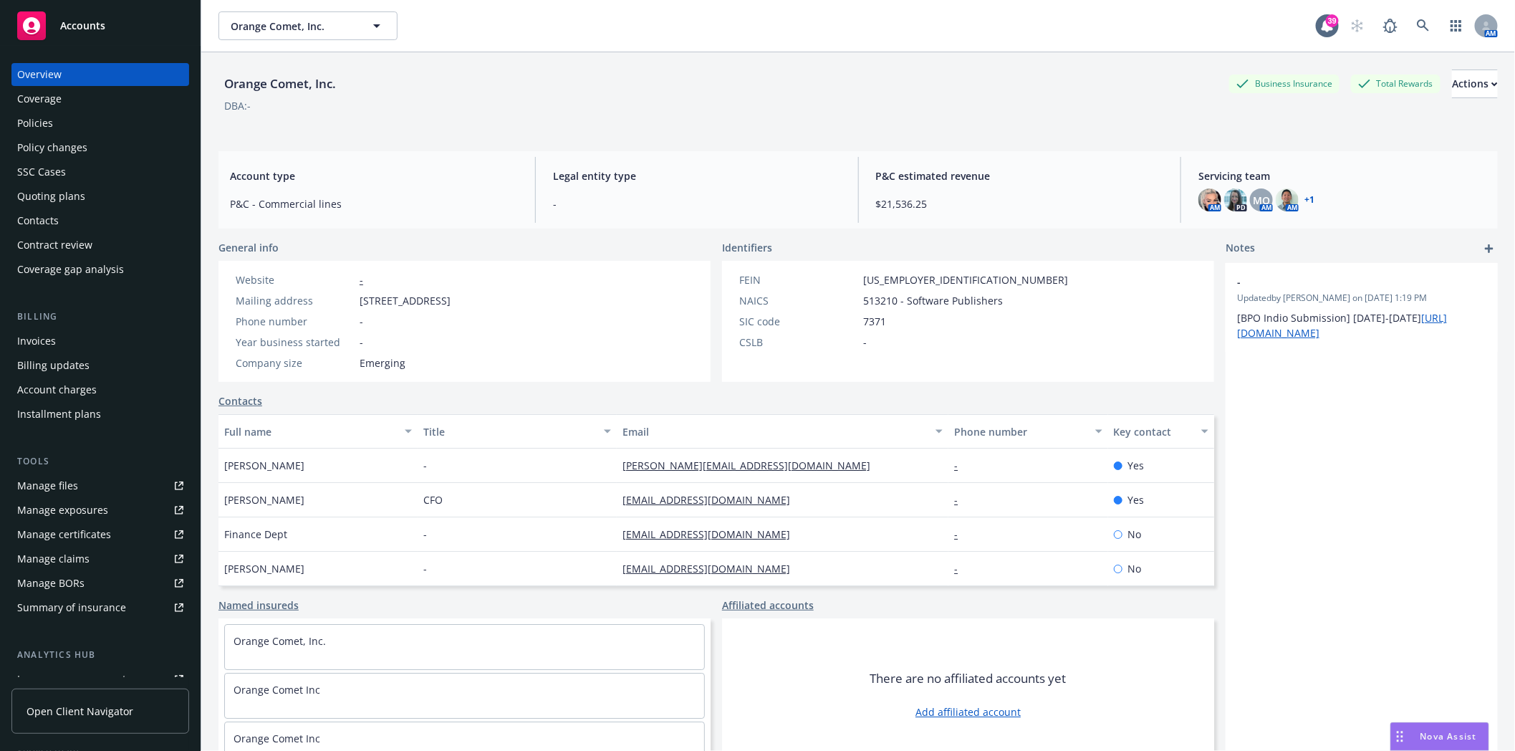
click at [32, 120] on div "Policies" at bounding box center [35, 123] width 36 height 23
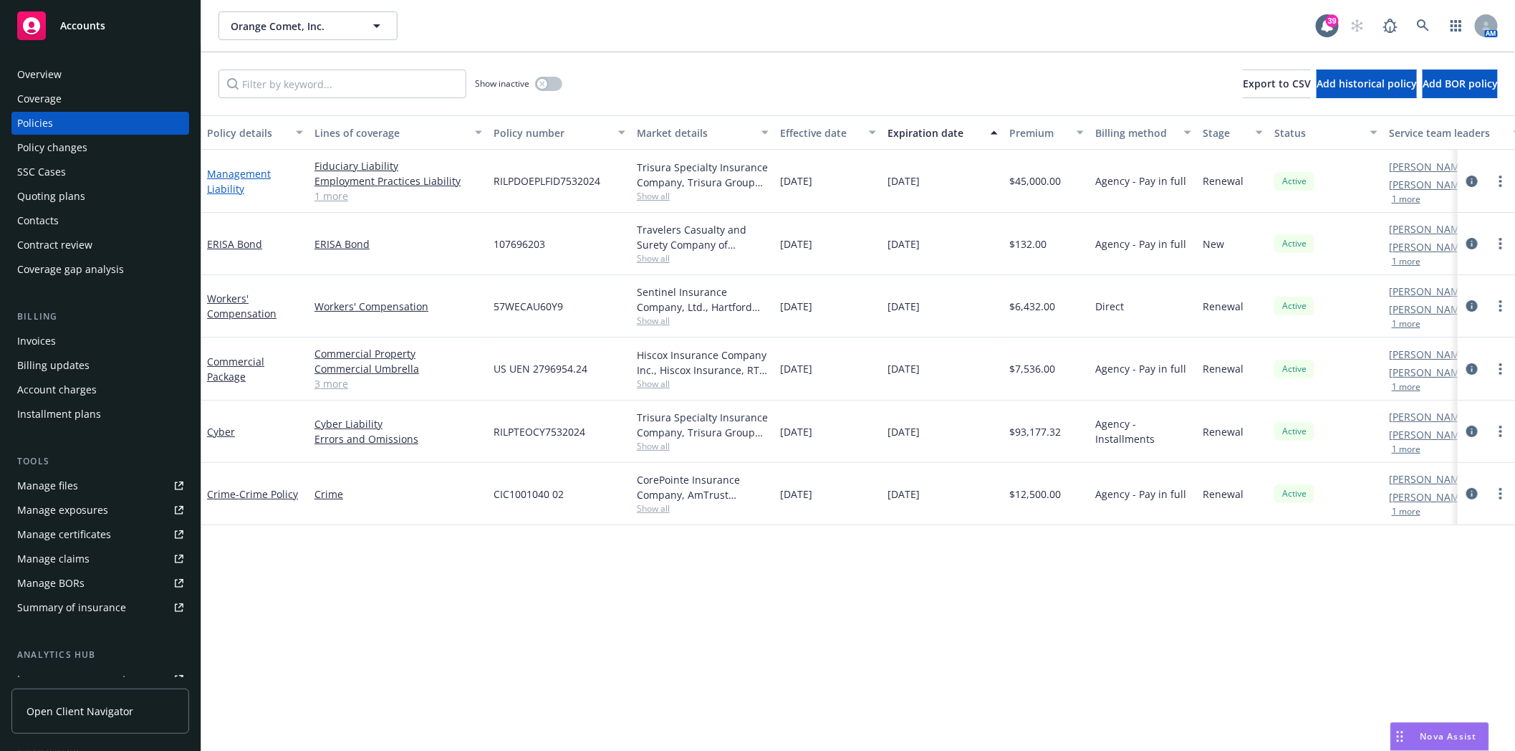
click at [231, 173] on link "Management Liability" at bounding box center [239, 181] width 64 height 29
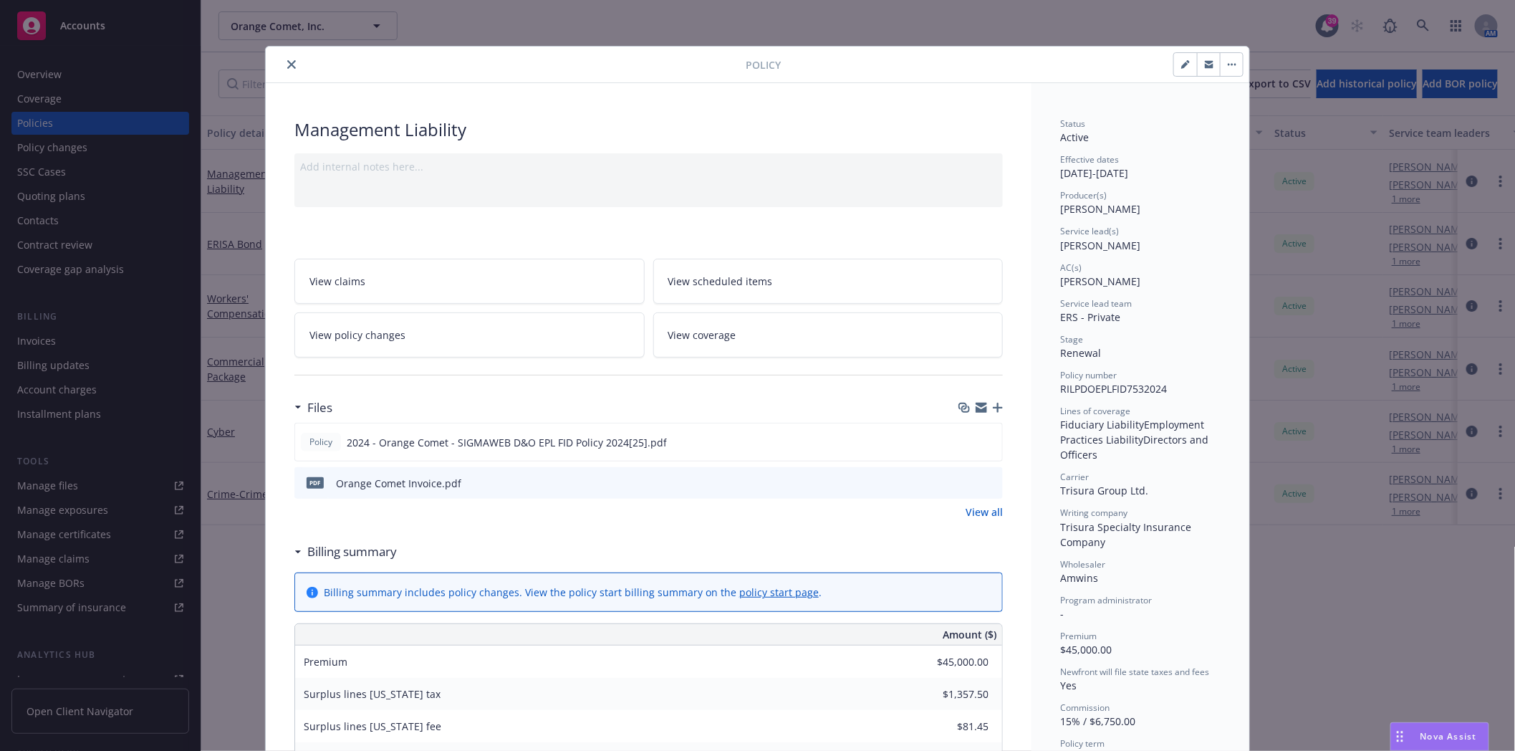
click at [291, 62] on button "close" at bounding box center [291, 64] width 17 height 17
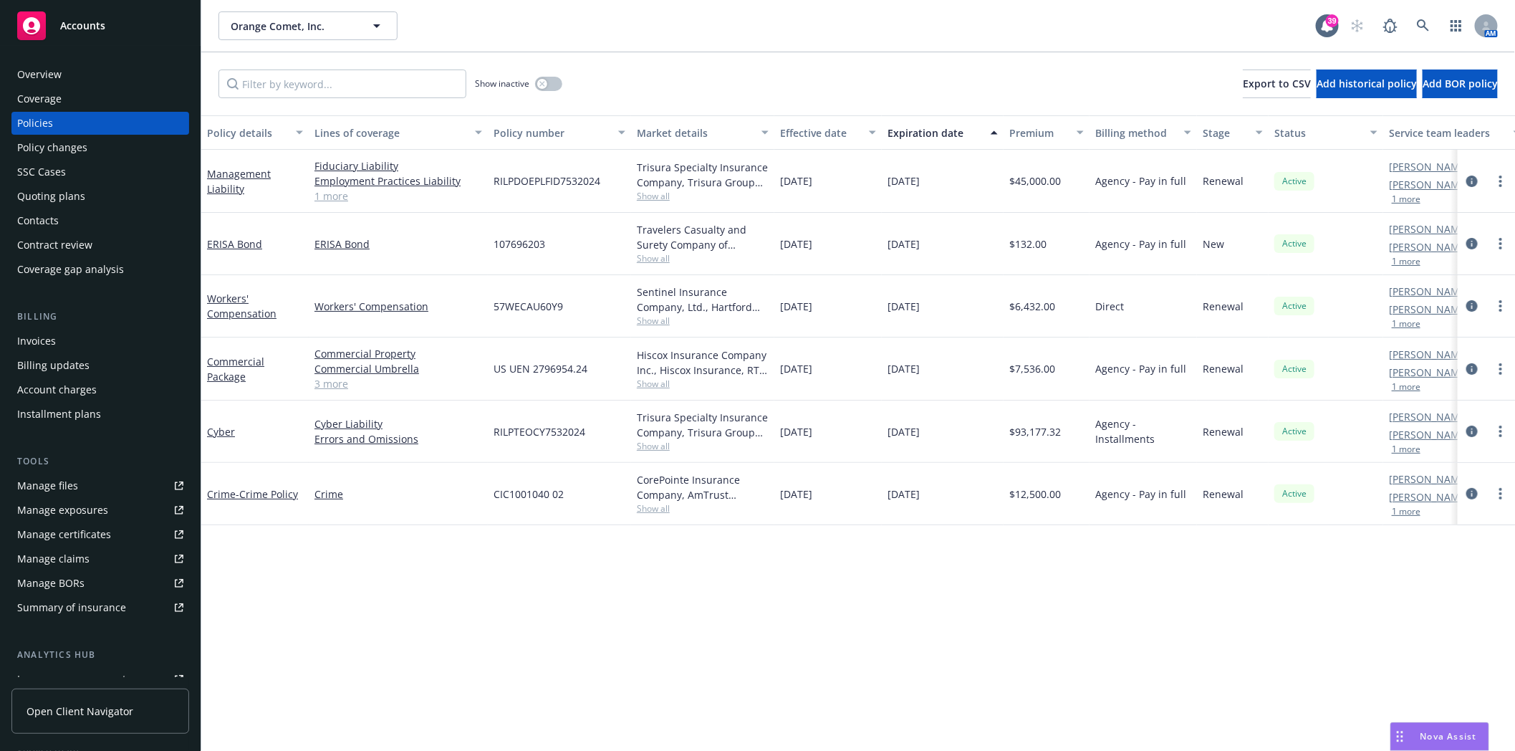
click at [47, 195] on div "Quoting plans" at bounding box center [51, 196] width 68 height 23
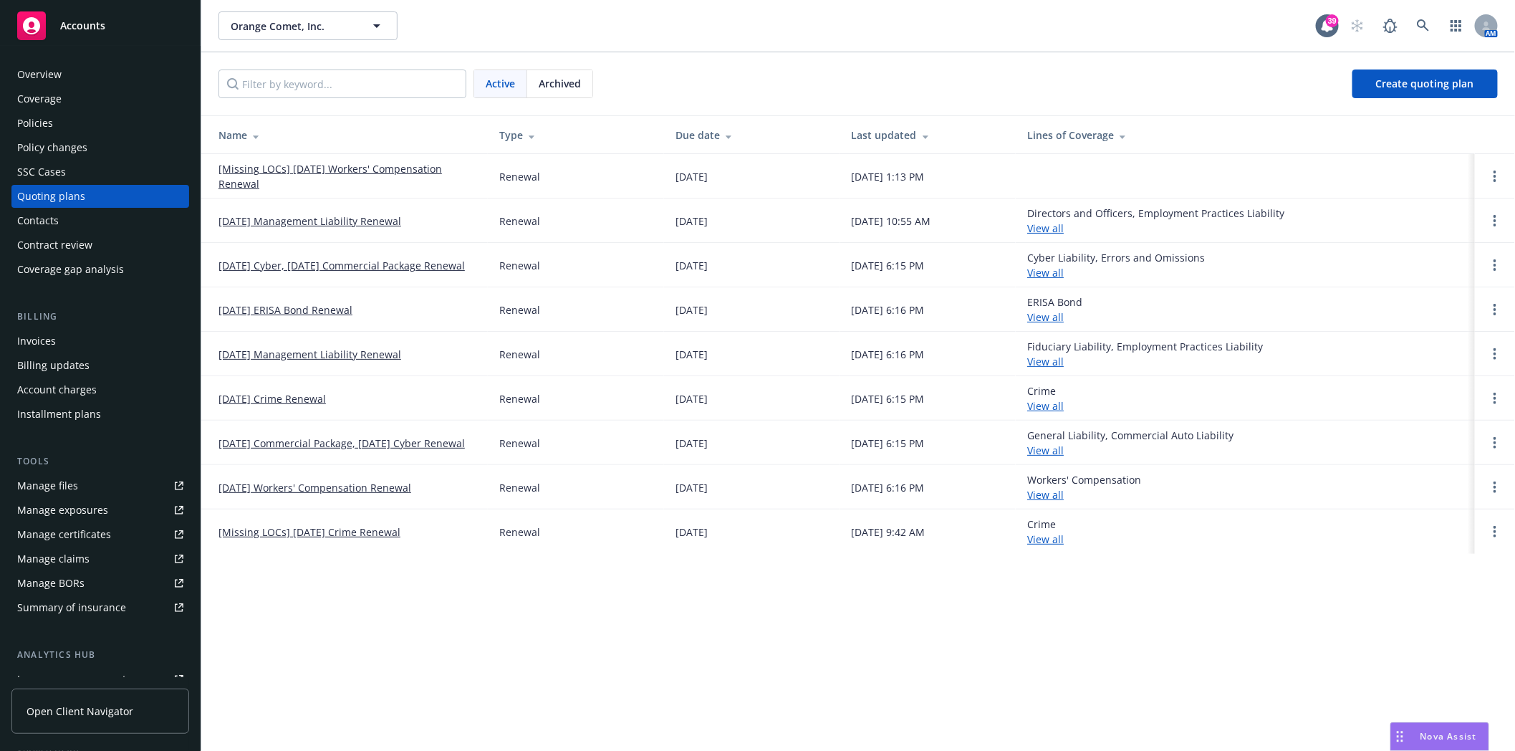
click at [253, 355] on link "[DATE] Management Liability Renewal" at bounding box center [309, 354] width 183 height 15
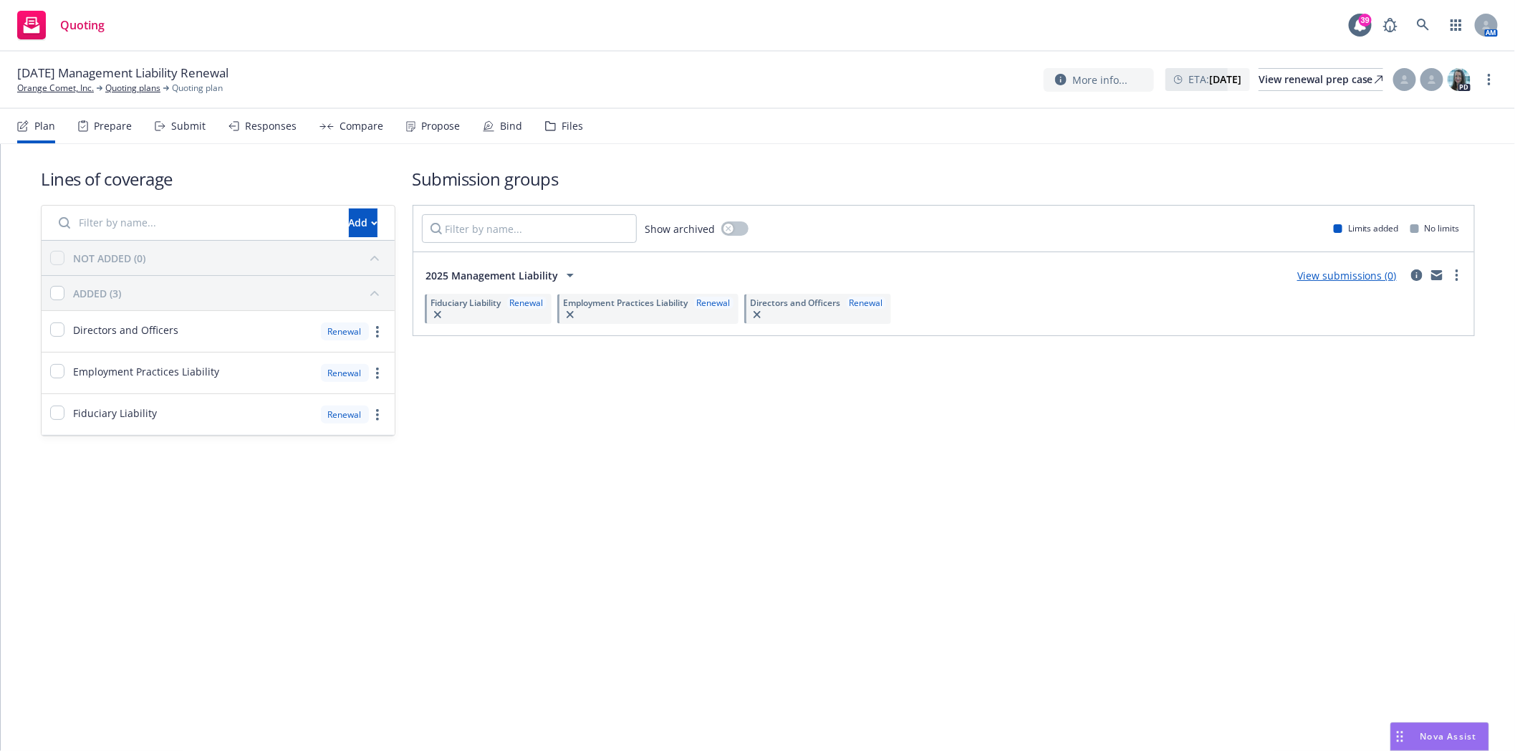
click at [569, 129] on div "Files" at bounding box center [571, 125] width 21 height 11
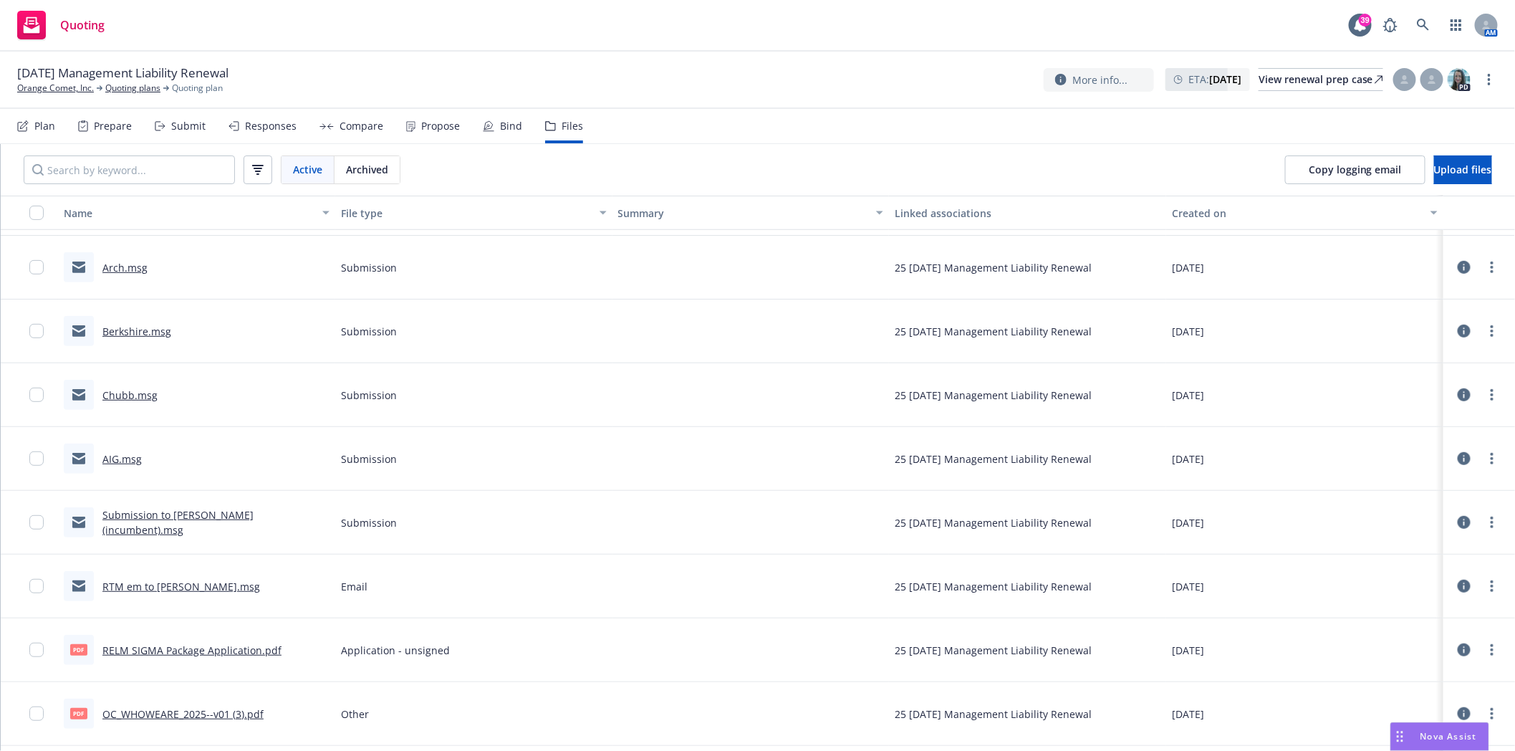
scroll to position [318, 0]
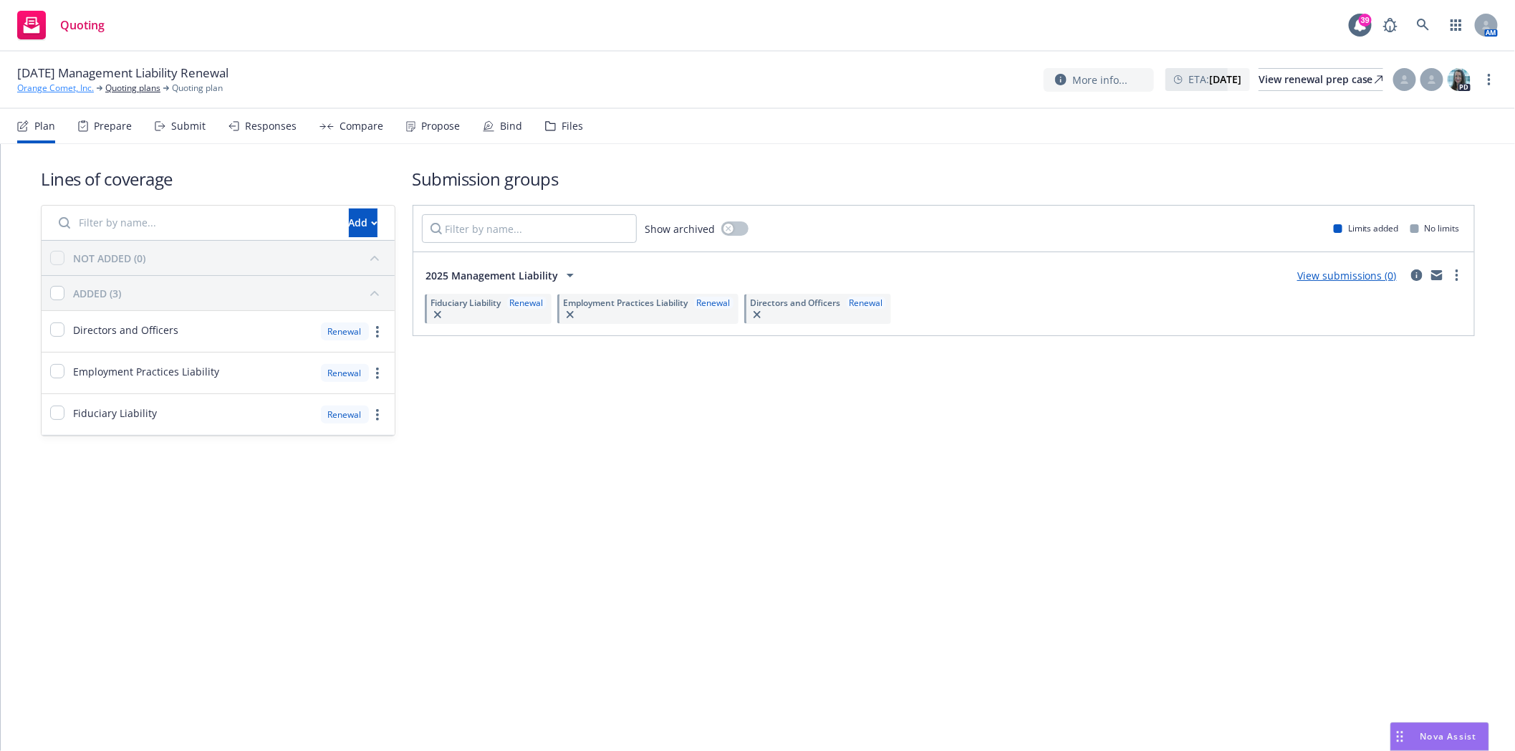
click at [52, 90] on link "Orange Comet, Inc." at bounding box center [55, 88] width 77 height 13
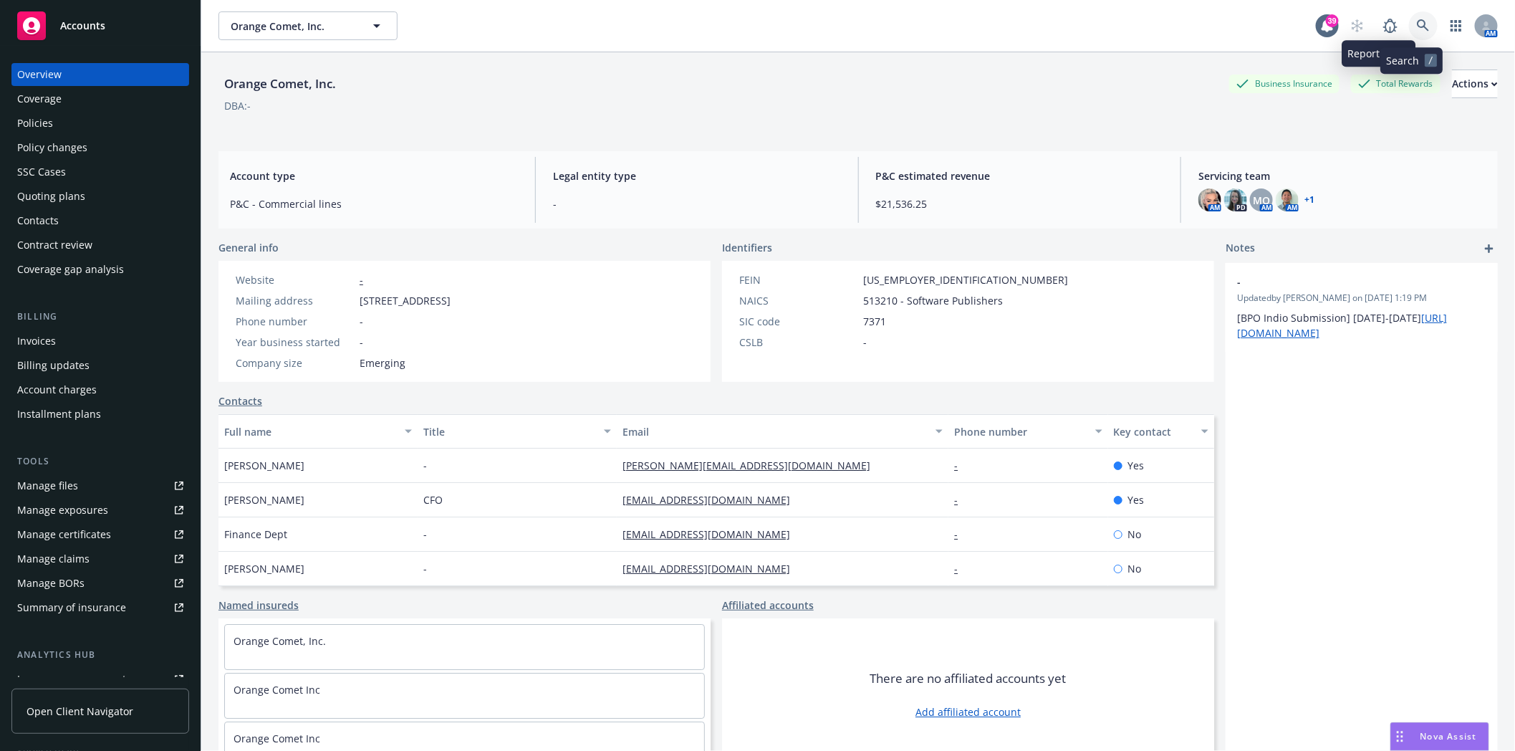
click at [1420, 22] on link at bounding box center [1423, 25] width 29 height 29
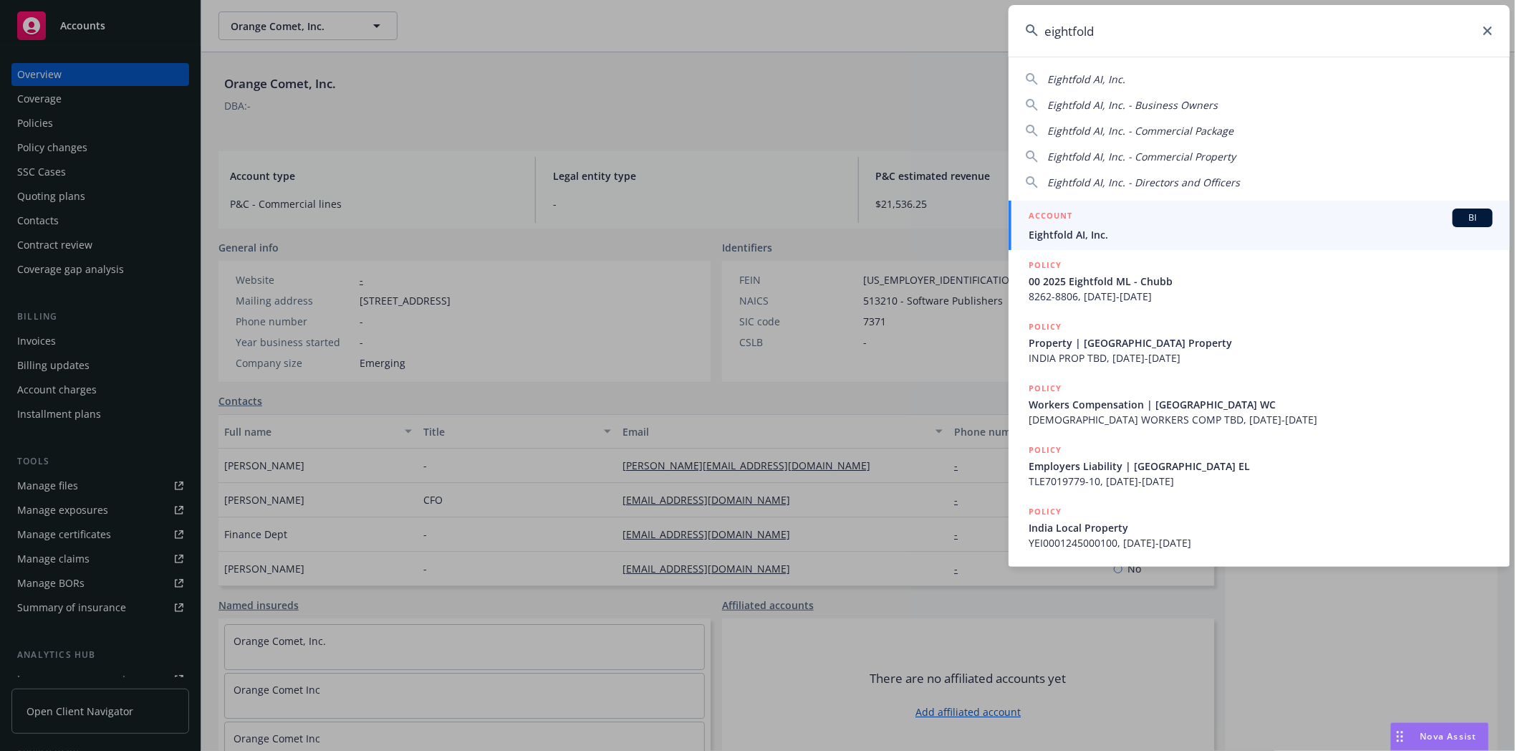
type input "eightfold"
click at [1072, 225] on div "ACCOUNT BI" at bounding box center [1260, 217] width 464 height 19
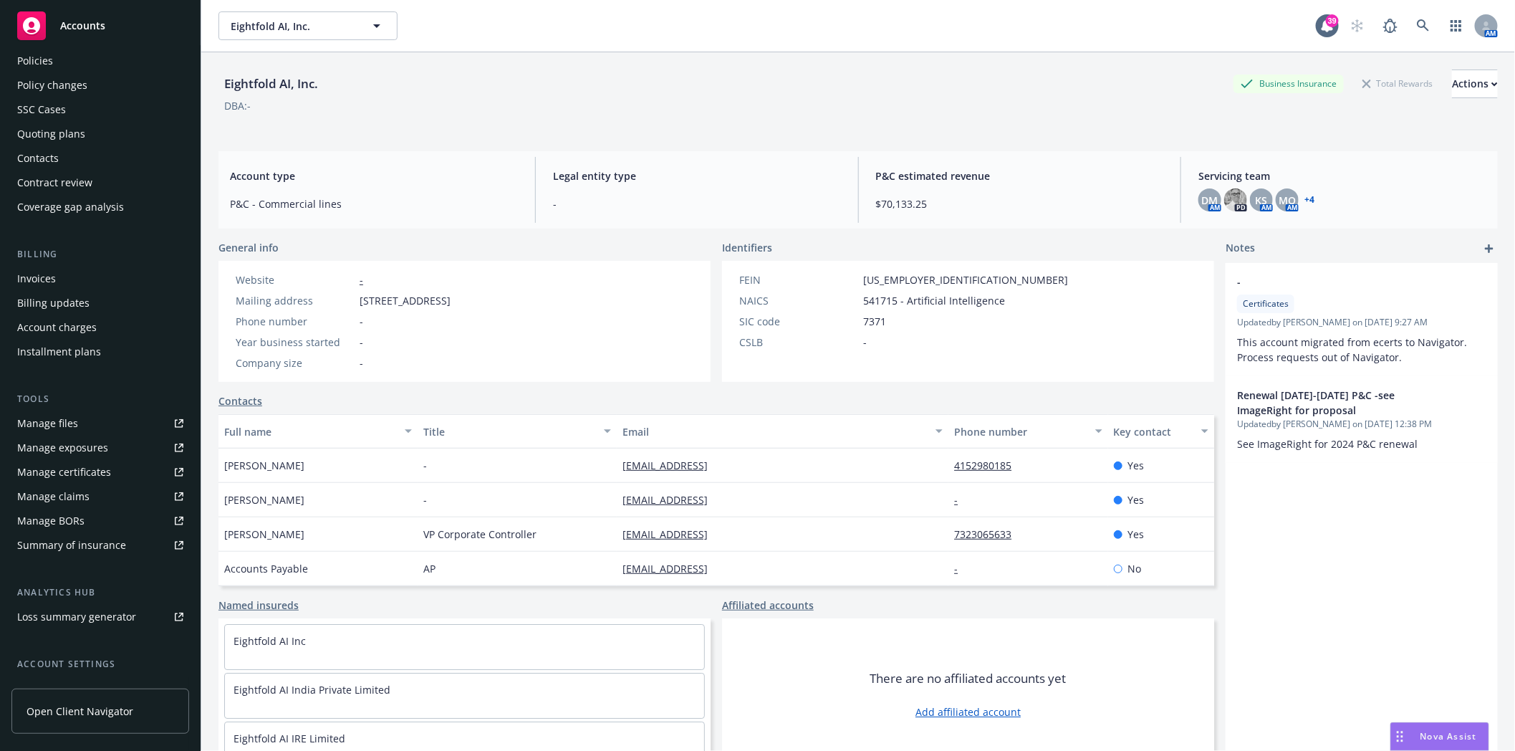
scroll to position [182, 0]
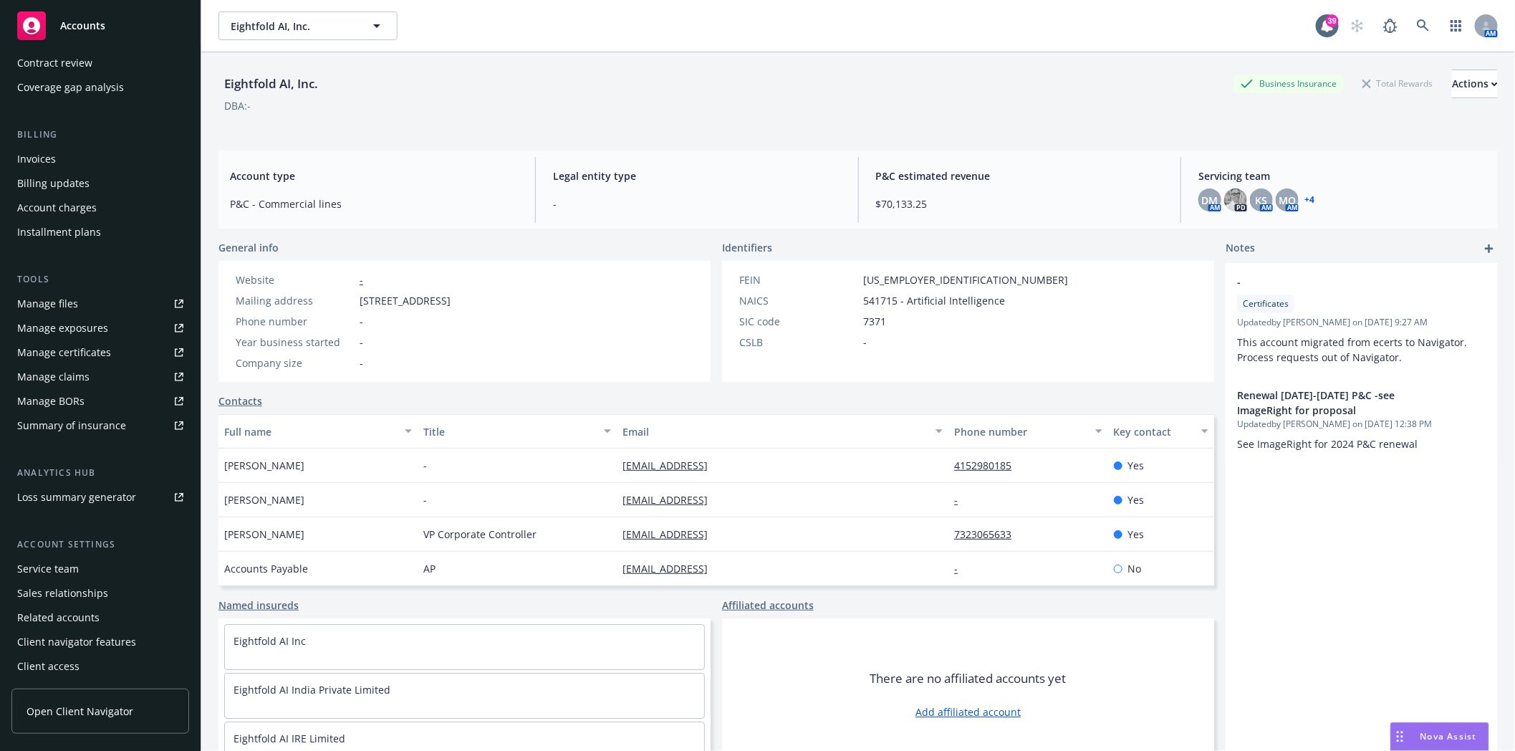
click at [47, 568] on div "Service team" at bounding box center [48, 568] width 62 height 23
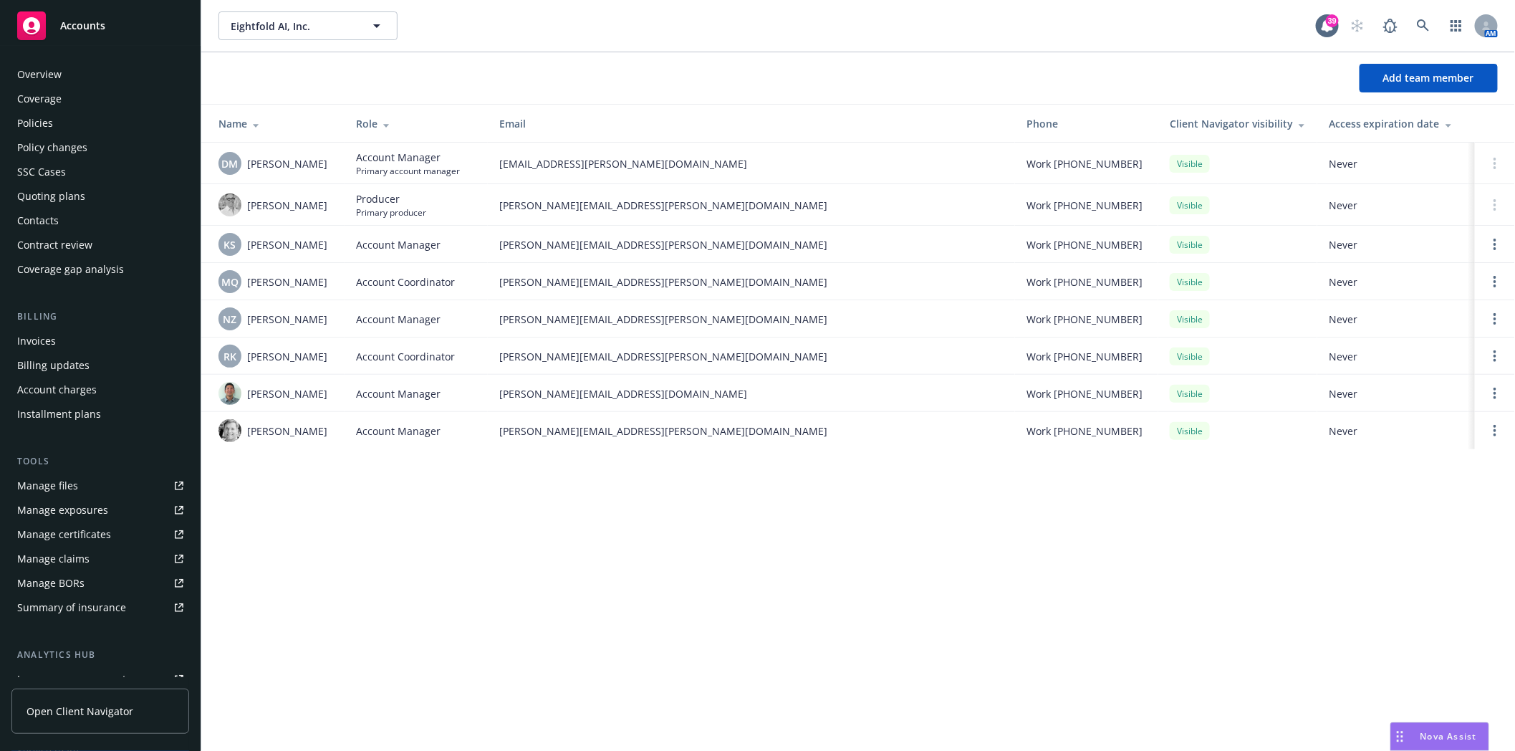
click at [46, 124] on div "Policies" at bounding box center [35, 123] width 36 height 23
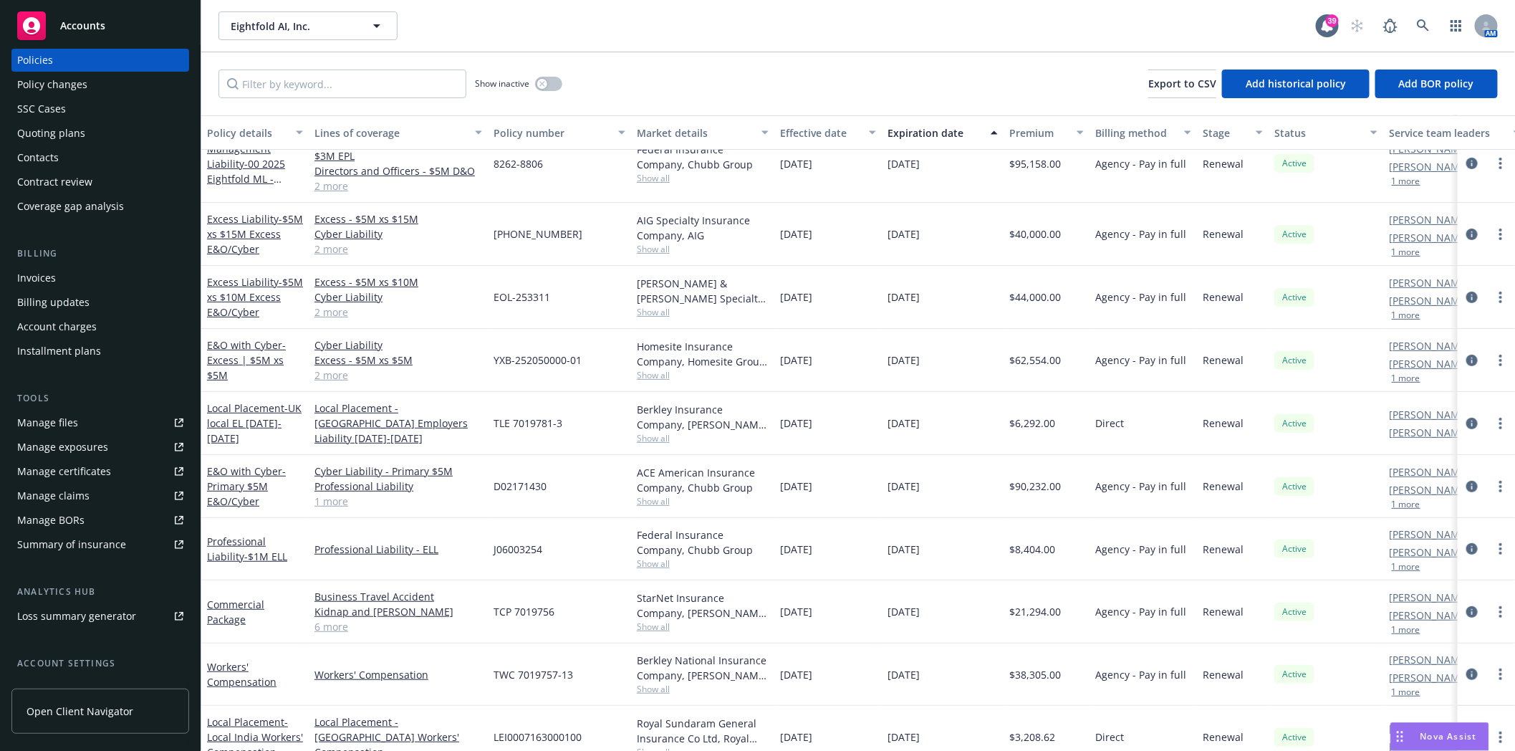
scroll to position [182, 0]
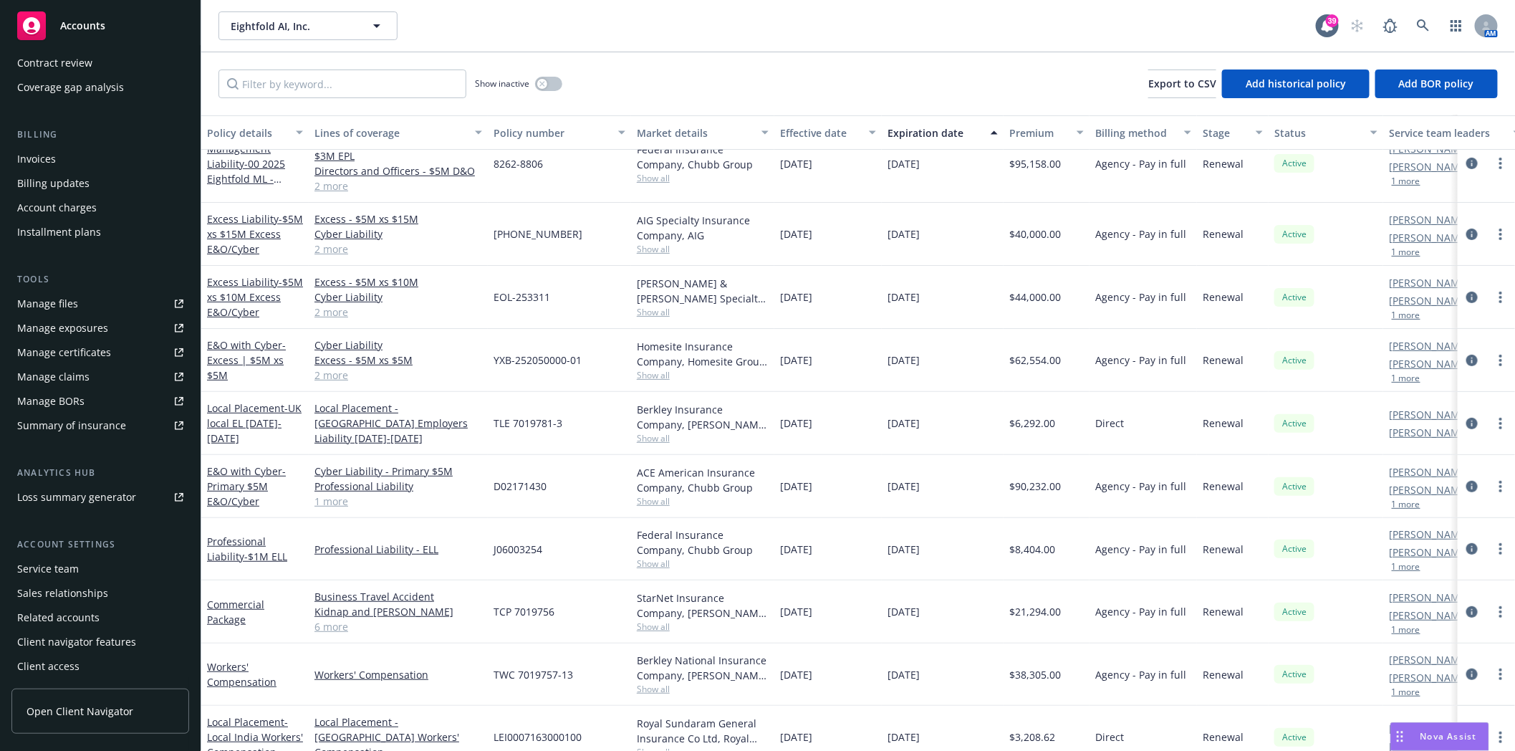
click at [34, 569] on div "Service team" at bounding box center [48, 568] width 62 height 23
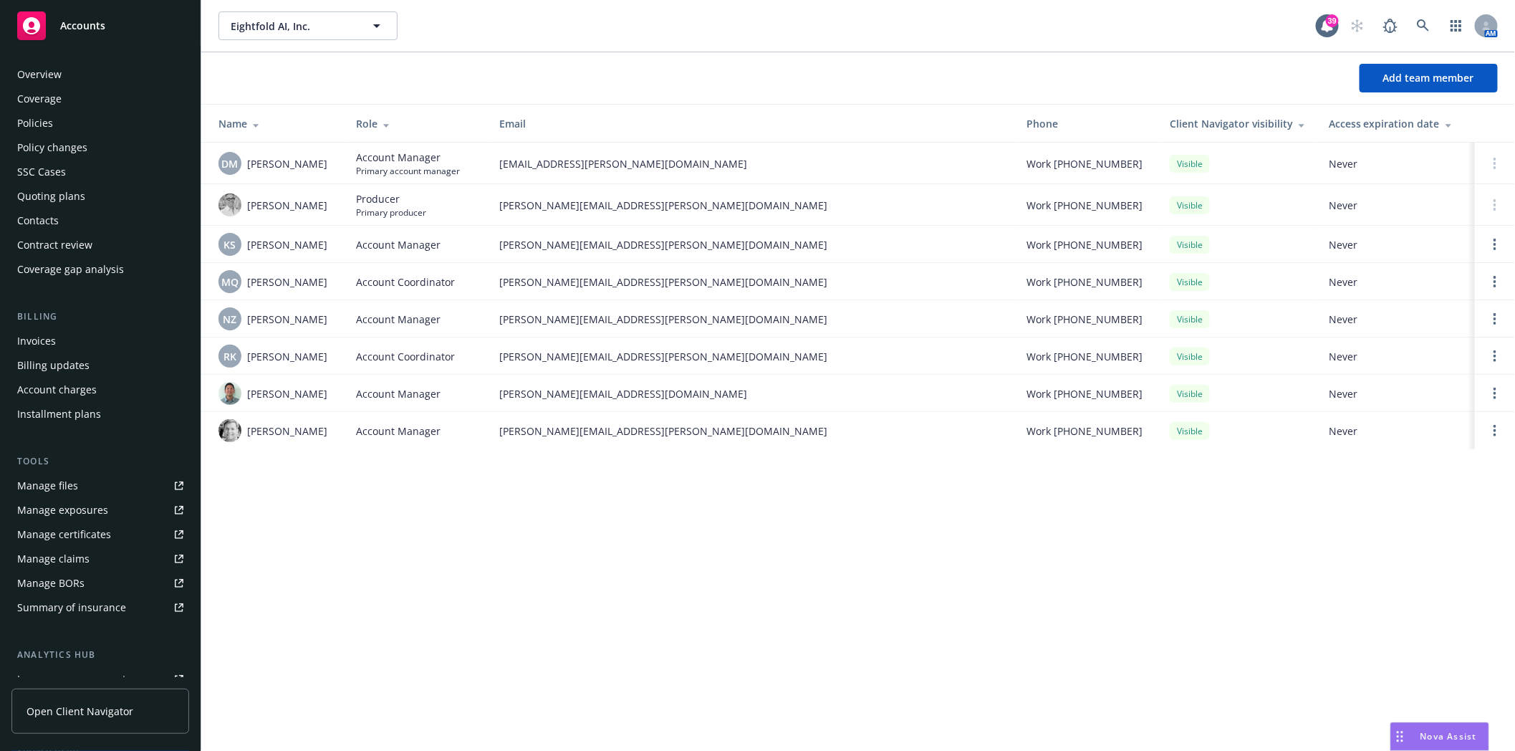
click at [47, 126] on div "Policies" at bounding box center [35, 123] width 36 height 23
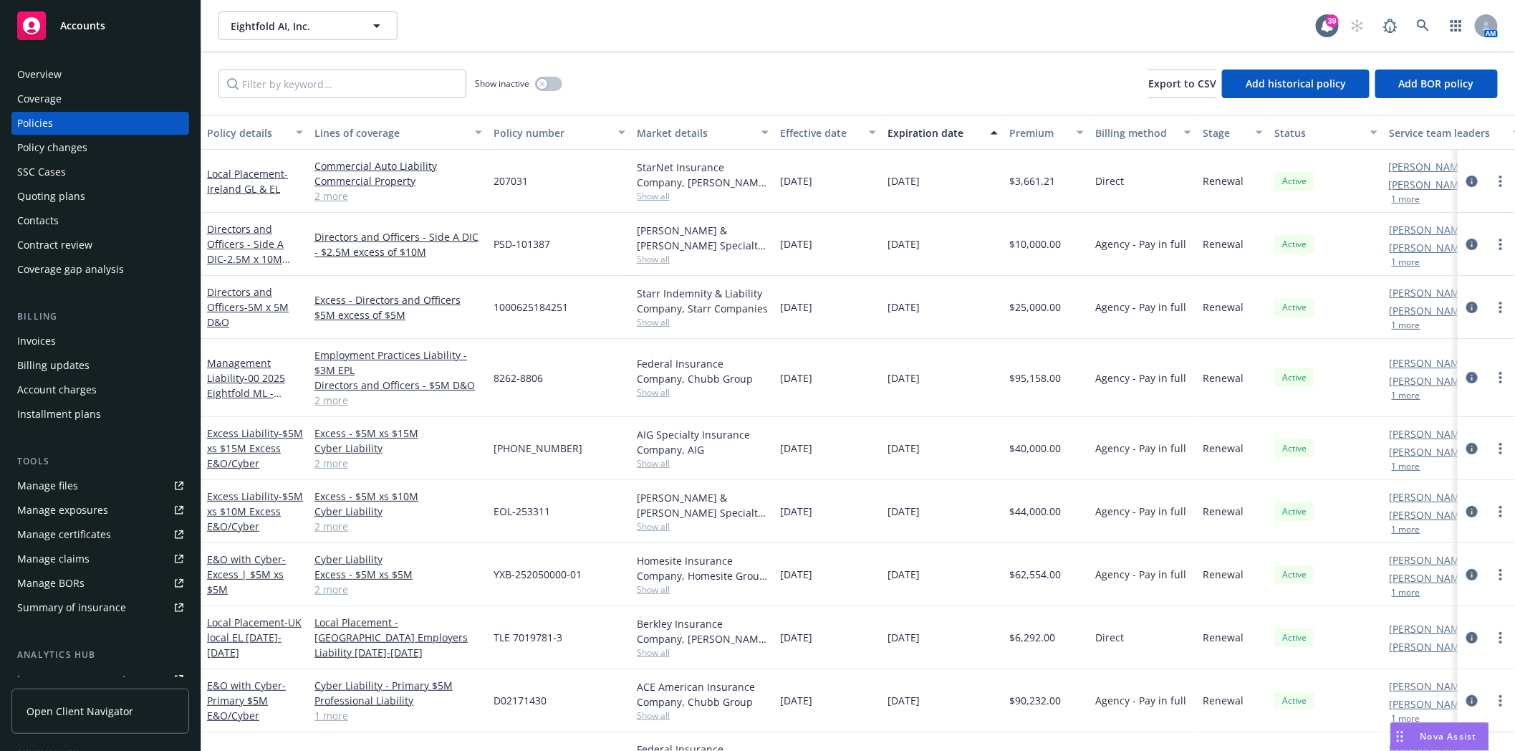
click at [333, 404] on link "2 more" at bounding box center [398, 399] width 168 height 15
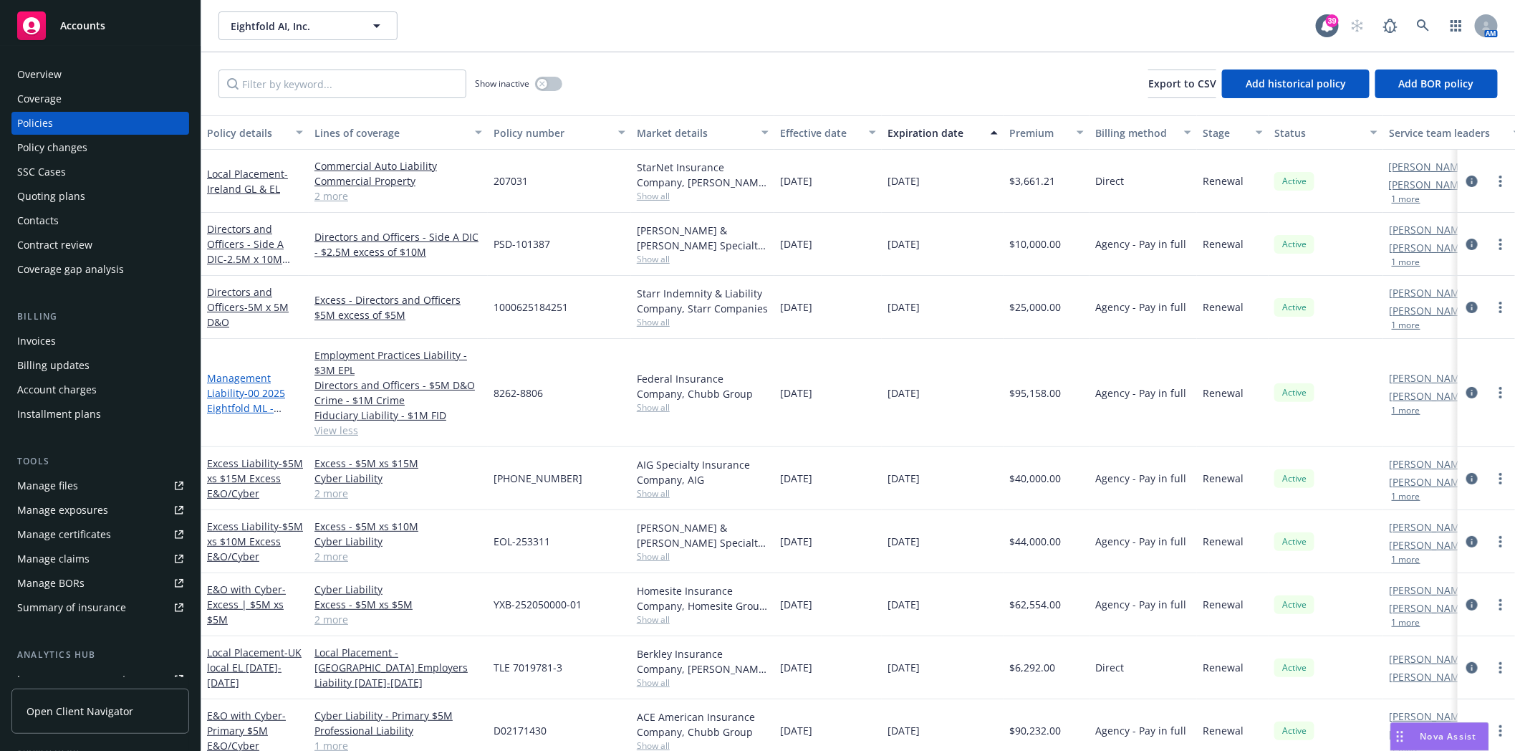
click at [231, 392] on link "Management Liability - 00 2025 Eightfold ML - Chubb" at bounding box center [246, 400] width 78 height 59
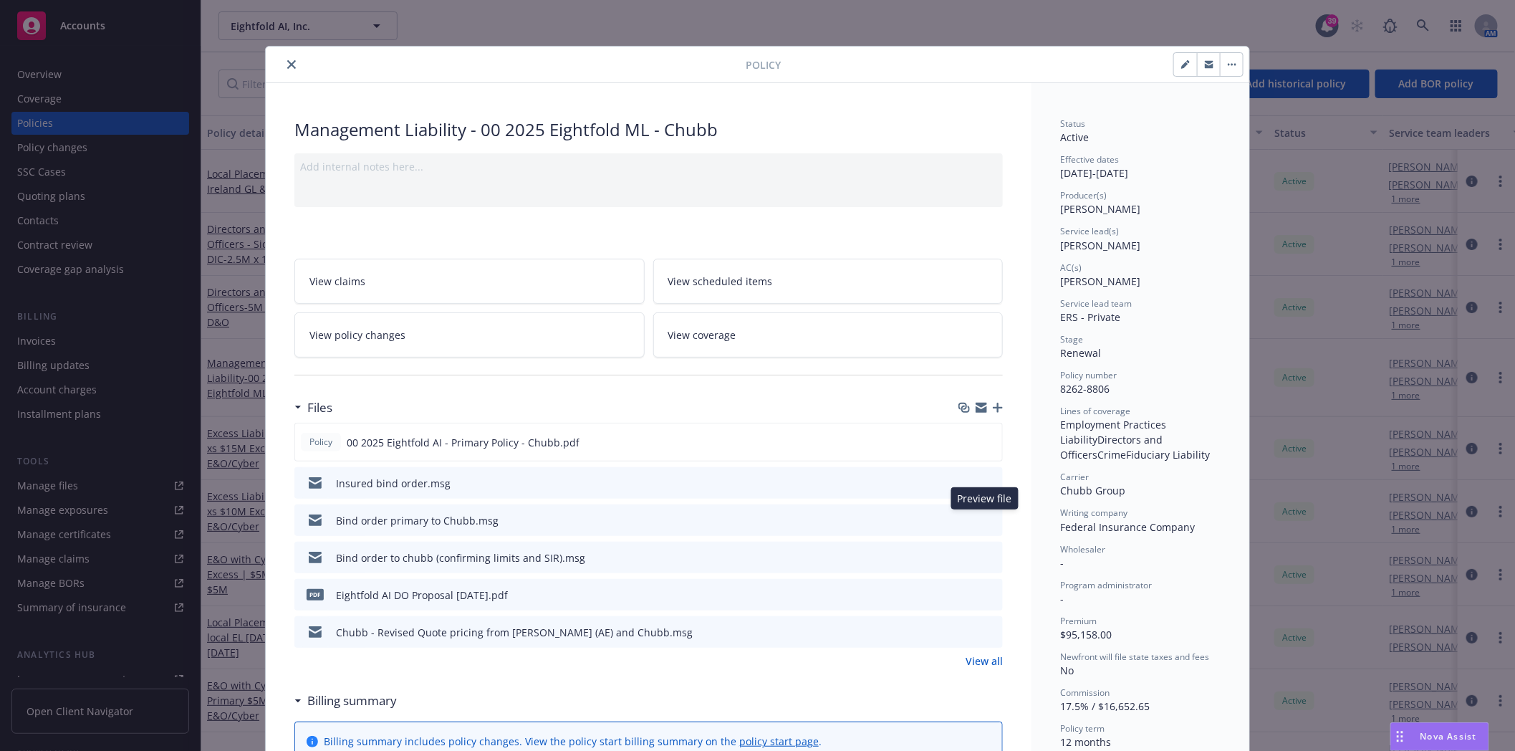
click at [985, 517] on icon "preview file" at bounding box center [989, 519] width 13 height 10
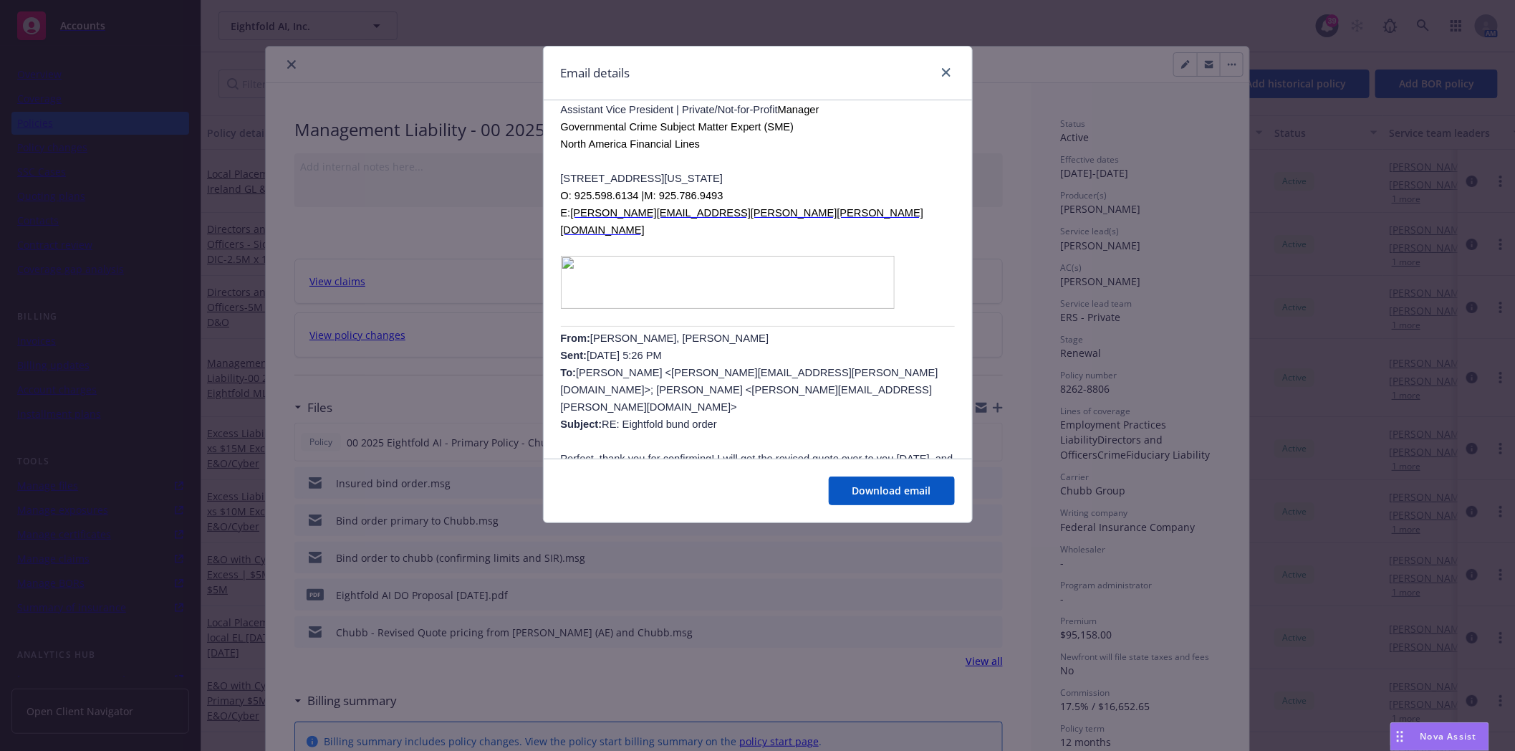
scroll to position [636, 0]
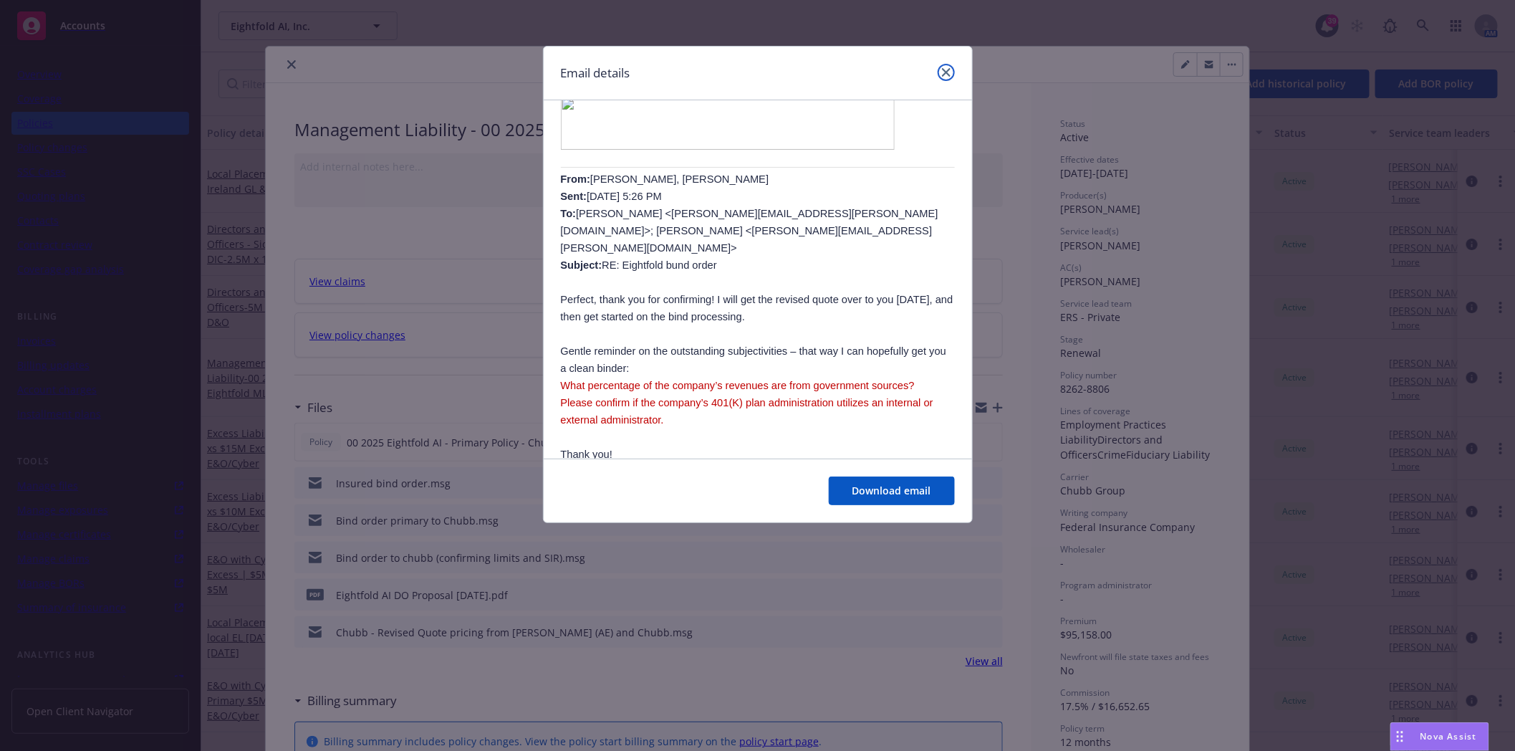
click at [949, 70] on icon "close" at bounding box center [946, 72] width 9 height 9
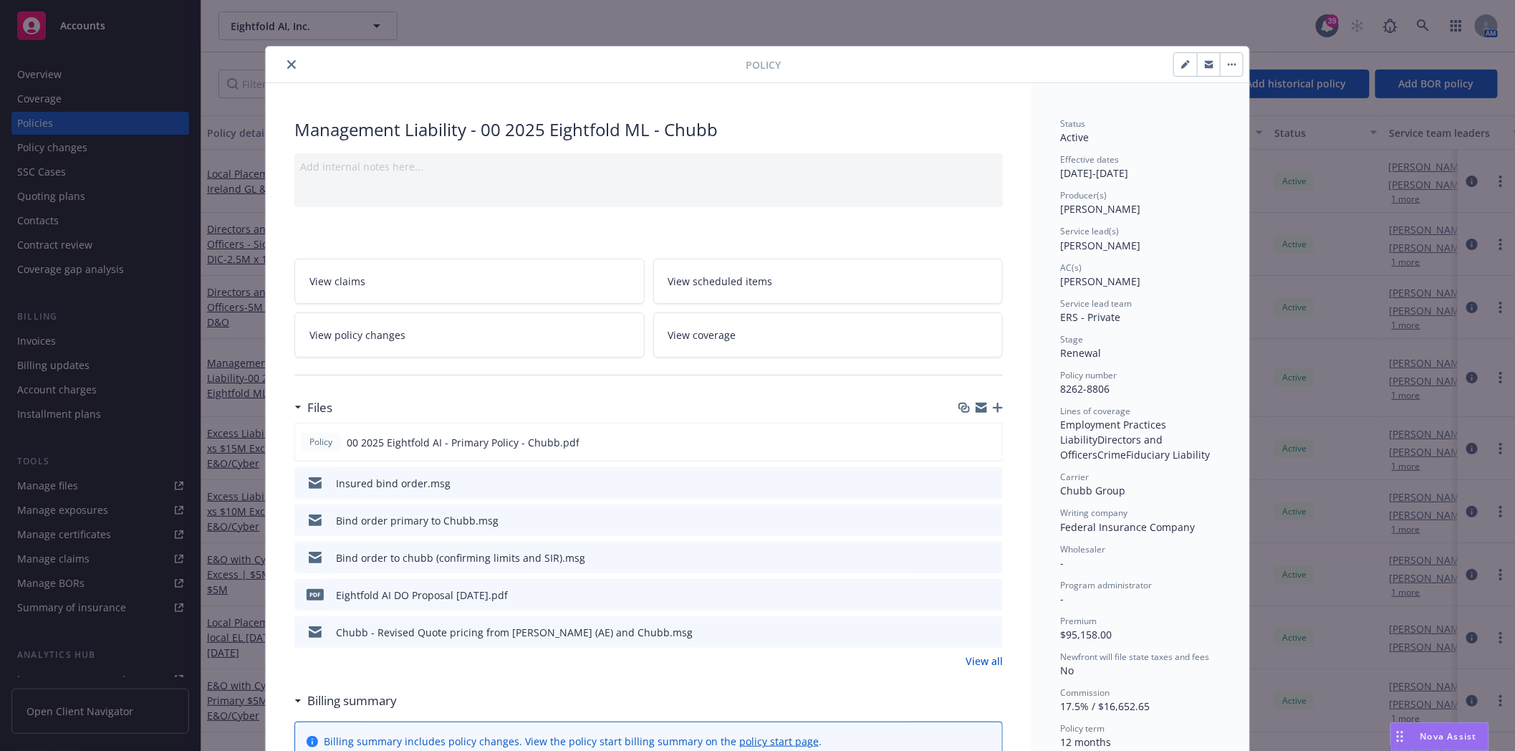
click at [291, 63] on button "close" at bounding box center [291, 64] width 17 height 17
